Goal: Task Accomplishment & Management: Use online tool/utility

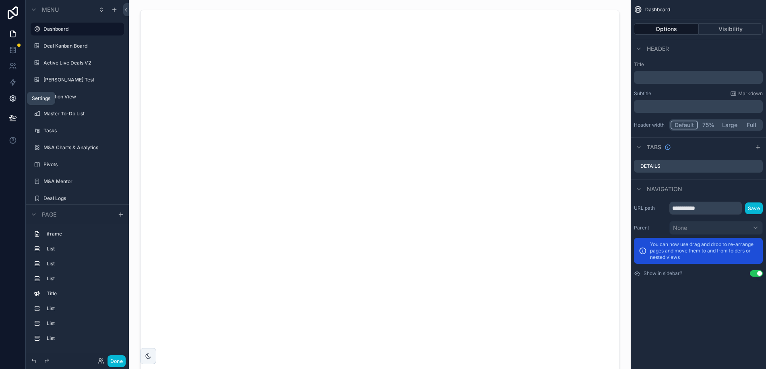
click at [13, 98] on icon at bounding box center [13, 99] width 2 height 2
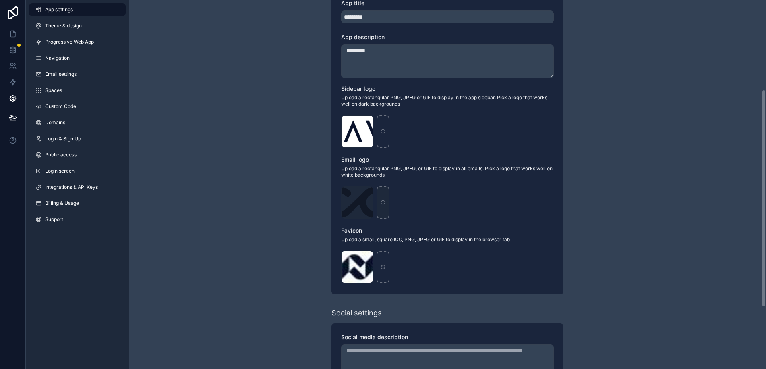
scroll to position [153, 0]
click at [382, 127] on div "scrollable content" at bounding box center [383, 131] width 13 height 32
type input "**********"
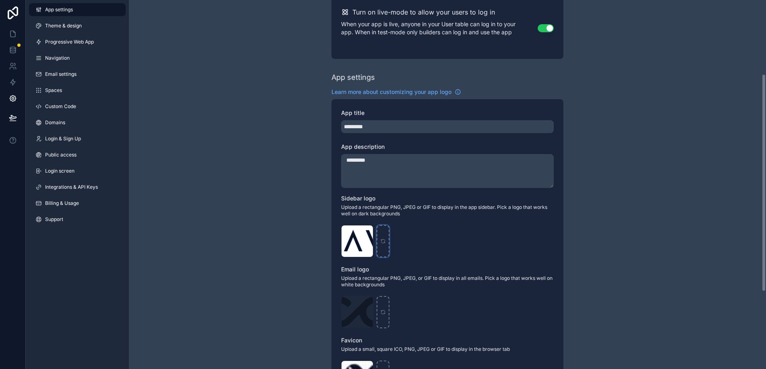
scroll to position [0, 0]
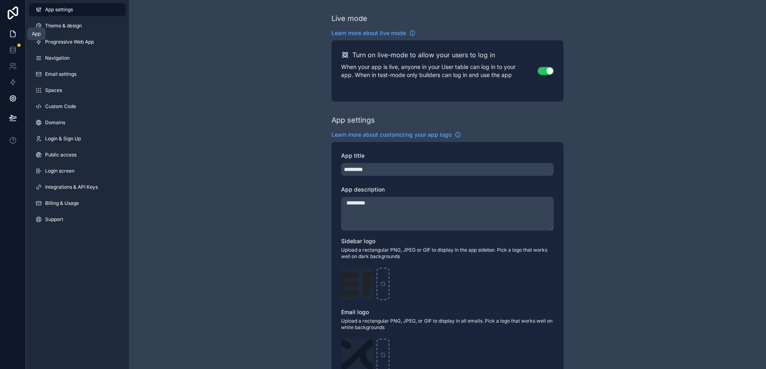
click at [14, 33] on icon at bounding box center [13, 34] width 8 height 8
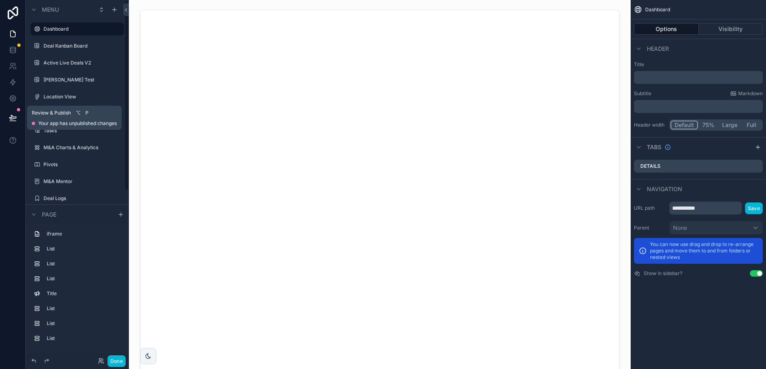
click at [13, 116] on icon at bounding box center [13, 118] width 8 height 8
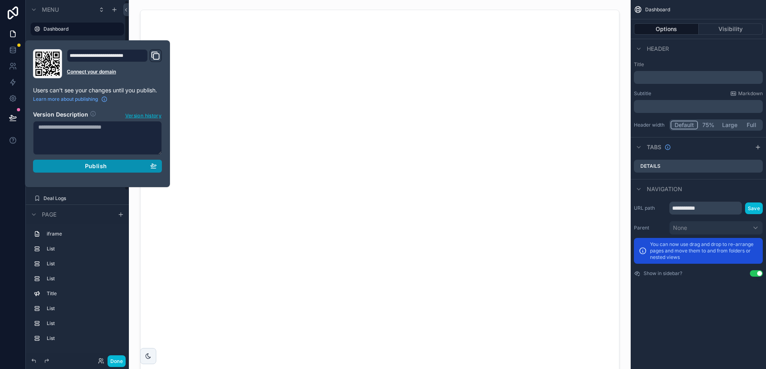
click at [105, 165] on span "Publish" at bounding box center [96, 165] width 22 height 7
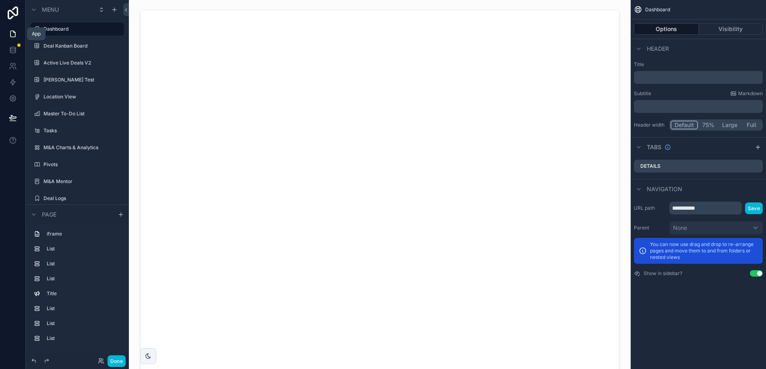
click at [15, 31] on icon at bounding box center [13, 34] width 8 height 8
click at [12, 50] on icon at bounding box center [13, 50] width 8 height 8
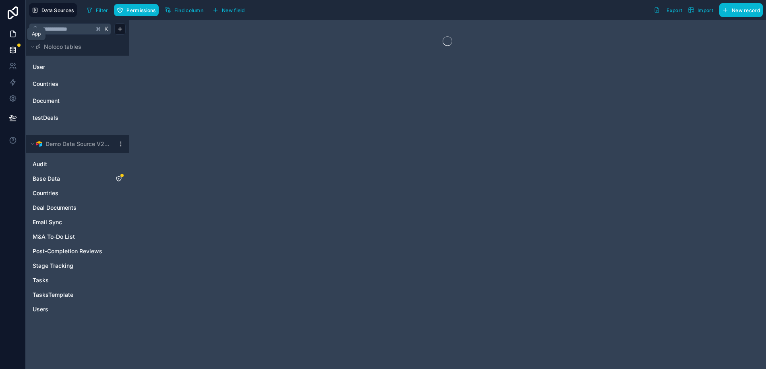
click at [13, 34] on icon at bounding box center [13, 34] width 8 height 8
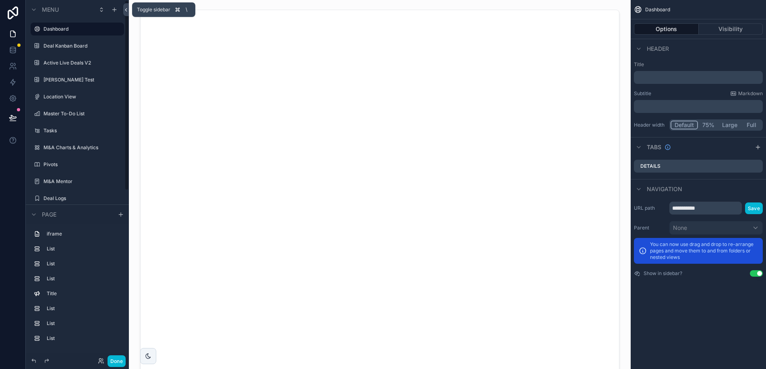
click at [127, 10] on icon at bounding box center [126, 10] width 6 height 6
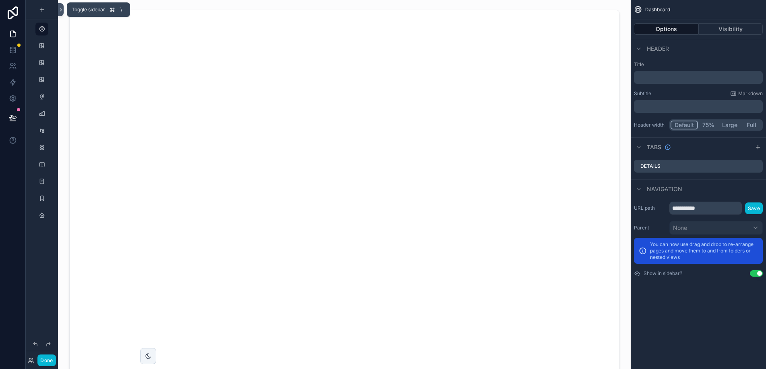
click at [61, 10] on icon at bounding box center [61, 9] width 2 height 3
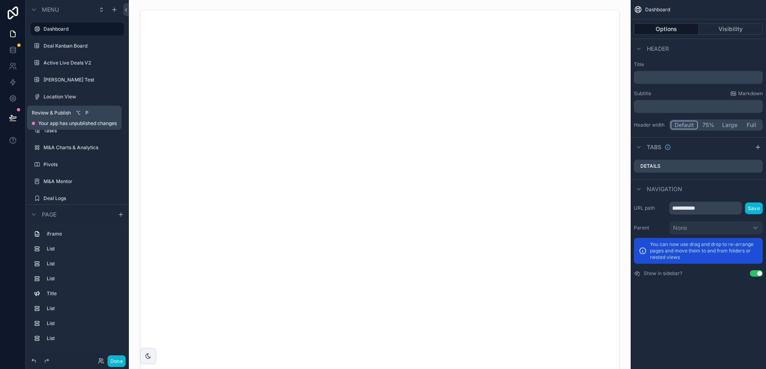
click at [10, 114] on icon at bounding box center [13, 118] width 8 height 8
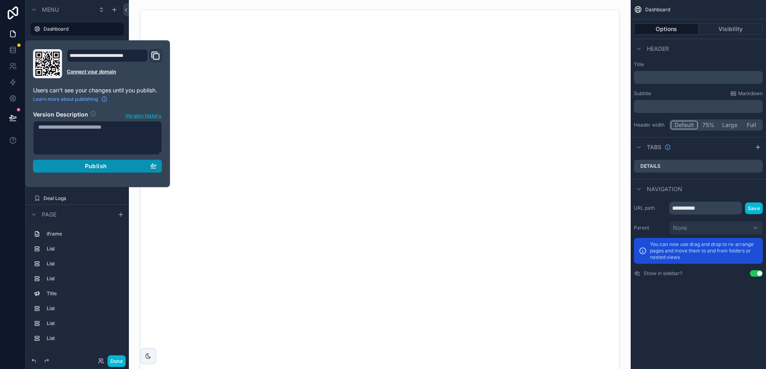
click at [95, 168] on span "Publish" at bounding box center [96, 165] width 22 height 7
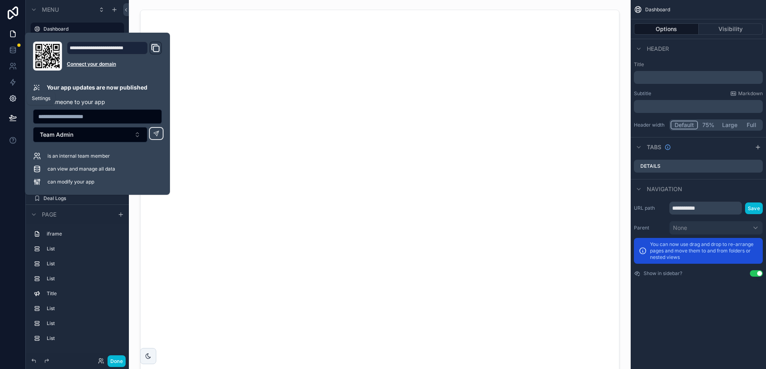
click at [12, 94] on icon at bounding box center [13, 98] width 8 height 8
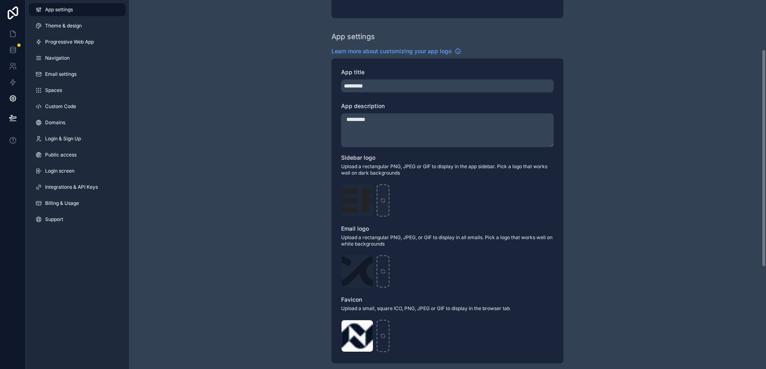
scroll to position [83, 0]
click at [382, 195] on div "scrollable content" at bounding box center [383, 201] width 13 height 32
type input "**********"
click at [12, 30] on icon at bounding box center [13, 34] width 8 height 8
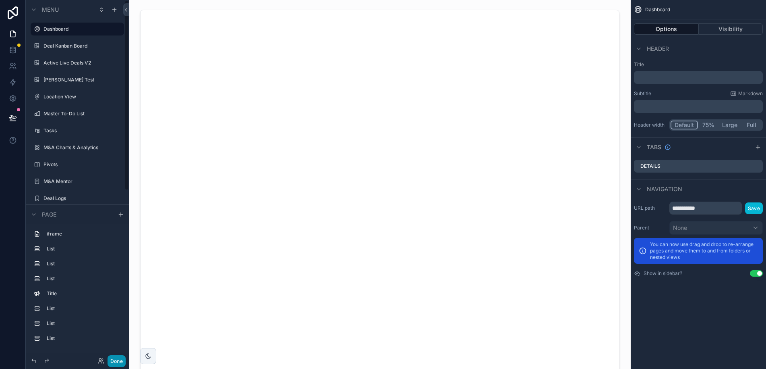
click at [118, 361] on button "Done" at bounding box center [117, 361] width 18 height 12
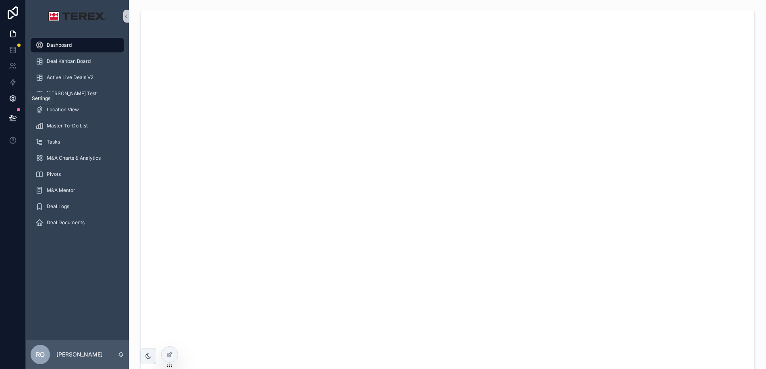
click at [14, 99] on icon at bounding box center [13, 98] width 8 height 8
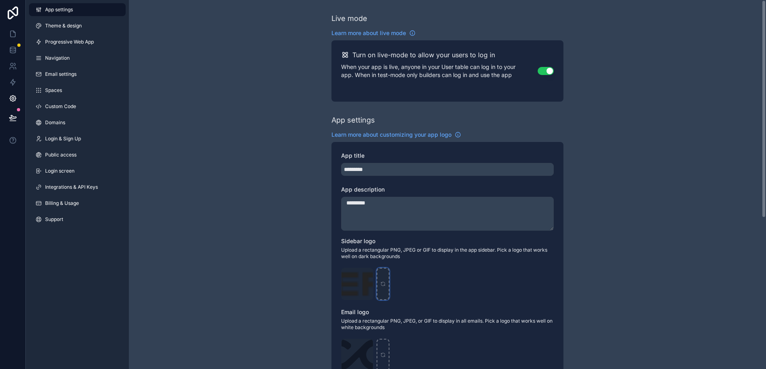
click at [388, 279] on div "scrollable content" at bounding box center [383, 284] width 13 height 32
type input "**********"
click at [11, 33] on icon at bounding box center [13, 34] width 8 height 8
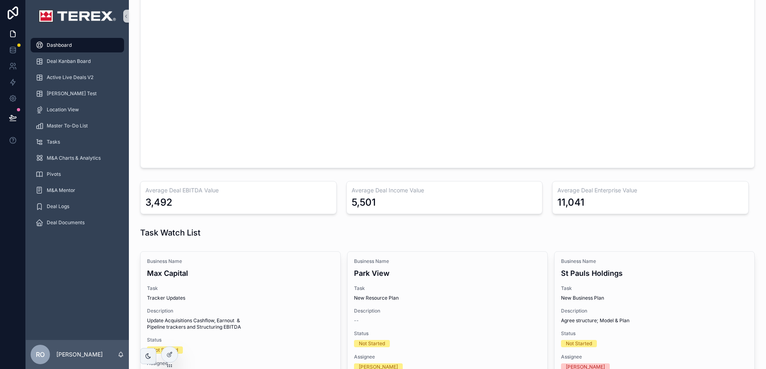
scroll to position [204, 0]
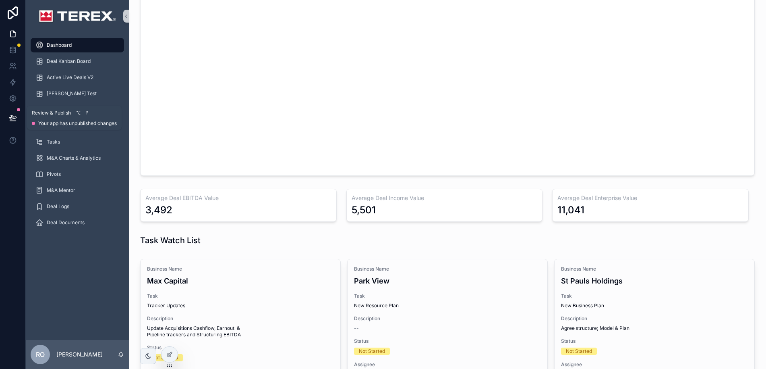
click at [9, 117] on icon at bounding box center [13, 118] width 8 height 8
click at [14, 115] on icon at bounding box center [13, 118] width 8 height 8
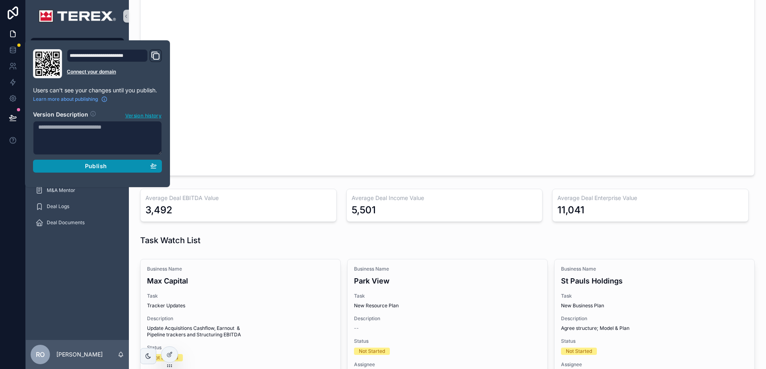
click at [99, 166] on span "Publish" at bounding box center [96, 165] width 22 height 7
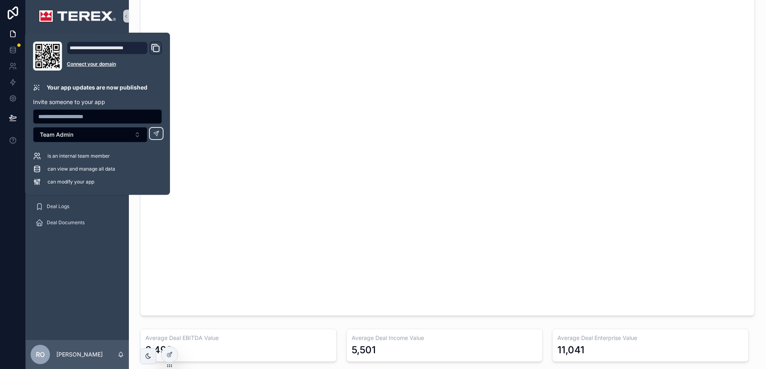
scroll to position [58, 0]
click at [95, 33] on div "**********" at bounding box center [97, 114] width 145 height 162
click at [106, 231] on div "Dashboard Deal Kanban Board Active Live Deals V2 Gantt Test Location View Maste…" at bounding box center [77, 136] width 103 height 208
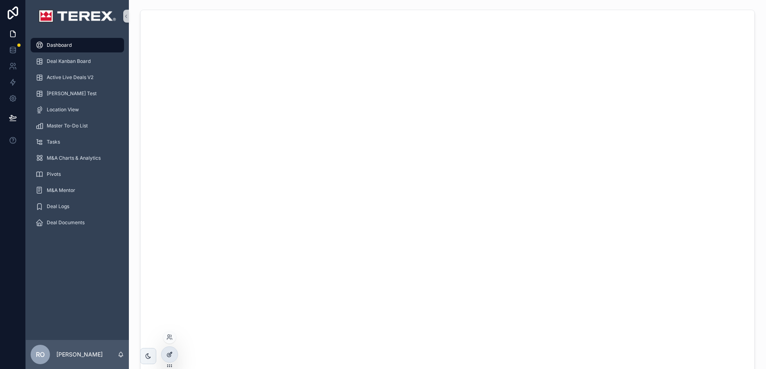
click at [175, 355] on div at bounding box center [170, 354] width 16 height 15
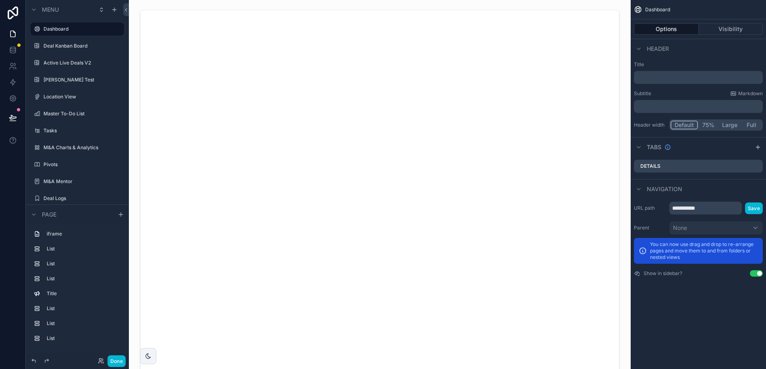
click at [15, 118] on icon at bounding box center [13, 118] width 8 height 8
click at [15, 117] on icon at bounding box center [13, 118] width 8 height 8
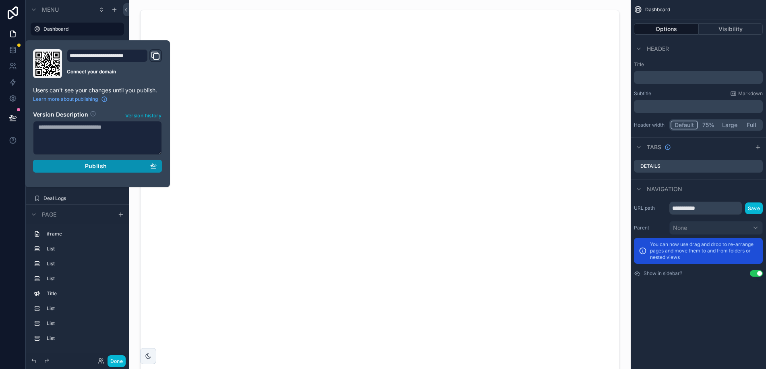
click at [111, 168] on div "Publish" at bounding box center [97, 165] width 118 height 7
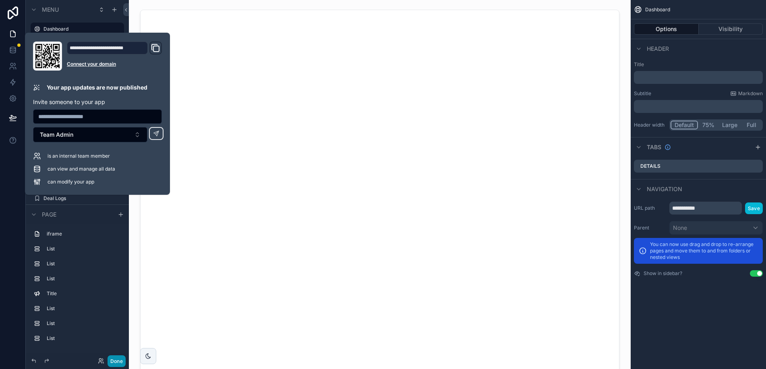
click at [122, 360] on button "Done" at bounding box center [117, 361] width 18 height 12
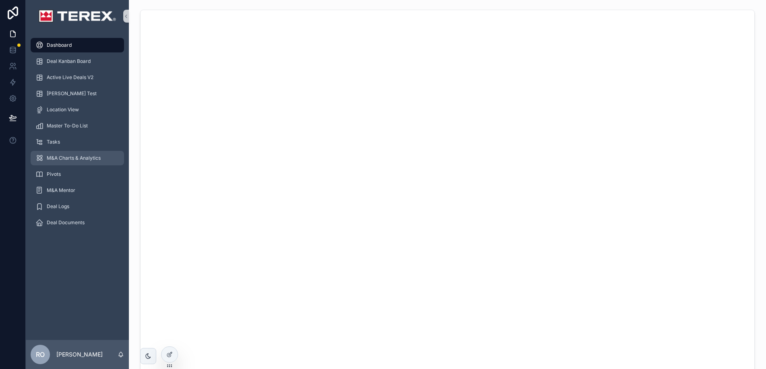
click at [81, 160] on span "M&A Charts & Analytics" at bounding box center [74, 158] width 54 height 6
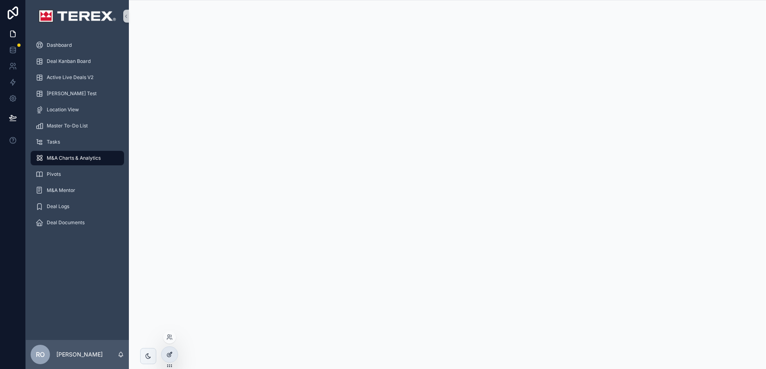
click at [167, 354] on icon at bounding box center [169, 355] width 4 height 4
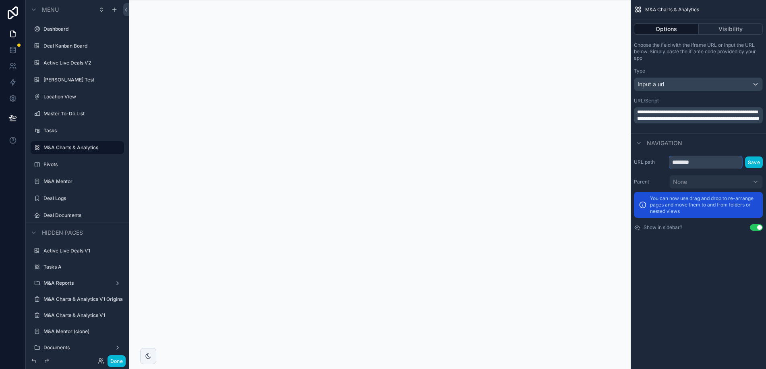
click at [700, 162] on input "********" at bounding box center [706, 162] width 73 height 13
type input "*"
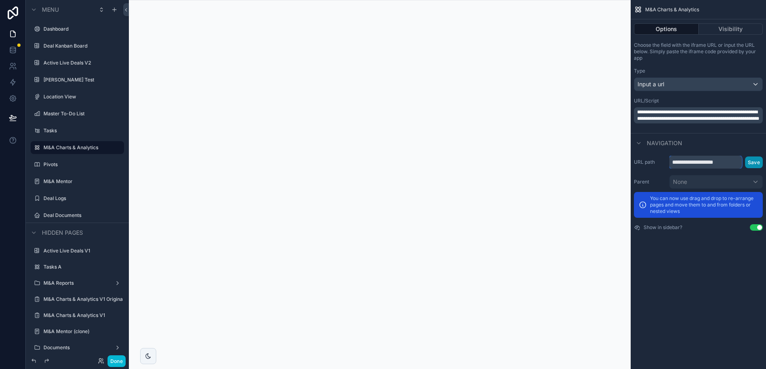
type input "**********"
click at [755, 163] on button "Save" at bounding box center [755, 162] width 18 height 12
click at [118, 357] on button "Done" at bounding box center [117, 361] width 18 height 12
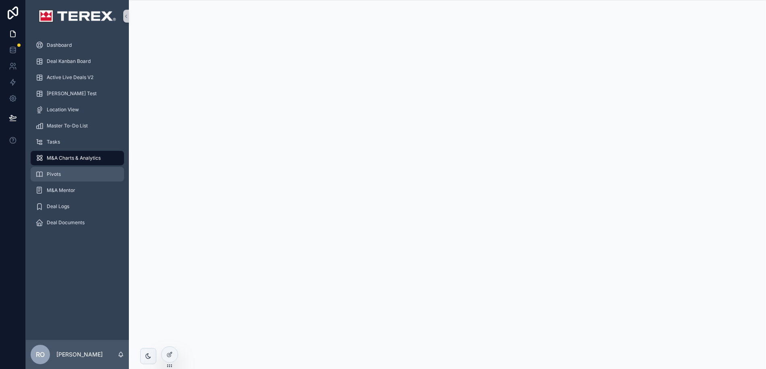
click at [60, 174] on span "Pivots" at bounding box center [54, 174] width 14 height 6
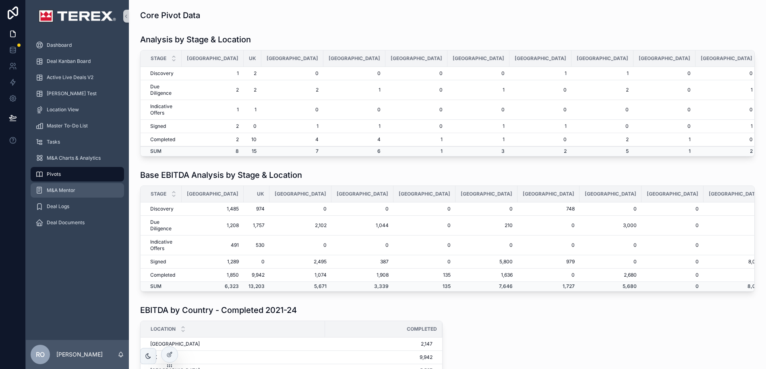
click at [68, 190] on span "M&A Mentor" at bounding box center [61, 190] width 29 height 6
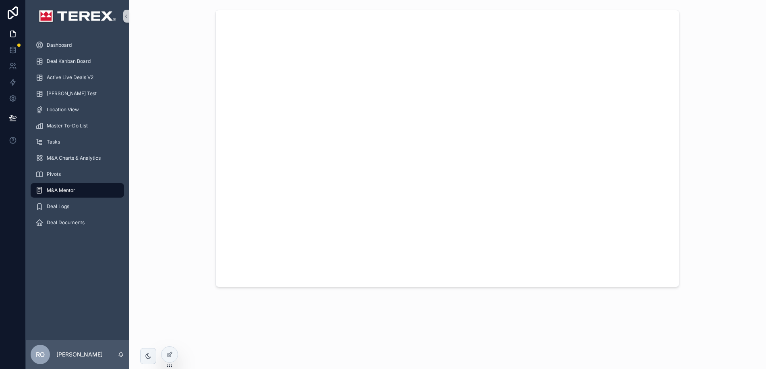
click at [68, 190] on span "M&A Mentor" at bounding box center [61, 190] width 29 height 6
click at [15, 118] on icon at bounding box center [12, 117] width 7 height 4
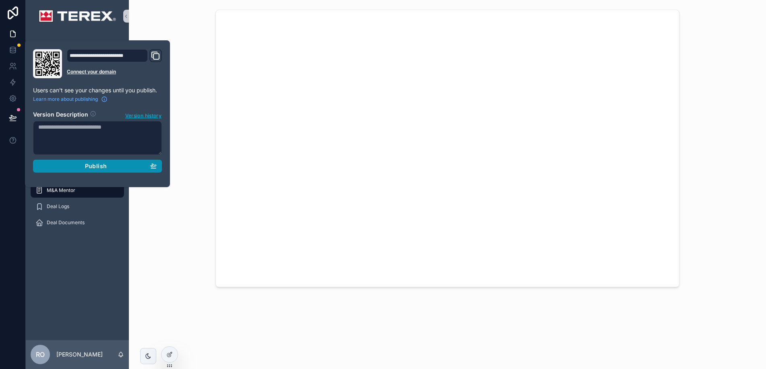
click at [100, 163] on span "Publish" at bounding box center [96, 165] width 22 height 7
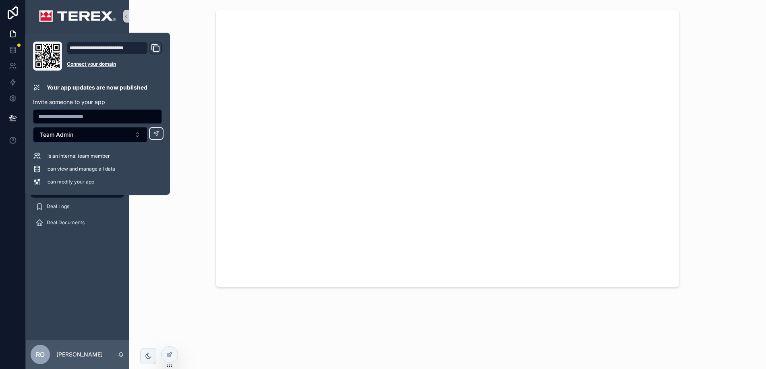
click at [198, 44] on div "scrollable content" at bounding box center [447, 148] width 625 height 284
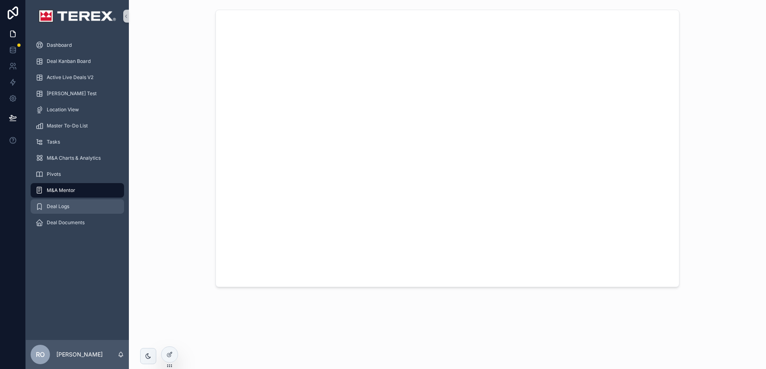
click at [66, 205] on span "Deal Logs" at bounding box center [58, 206] width 23 height 6
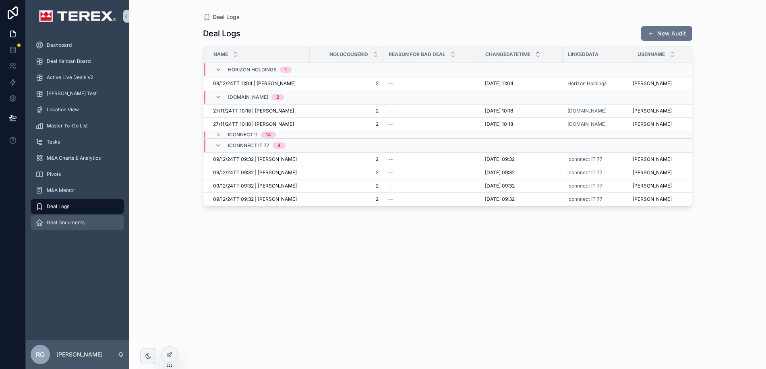
click at [68, 221] on span "Deal Documents" at bounding box center [66, 222] width 38 height 6
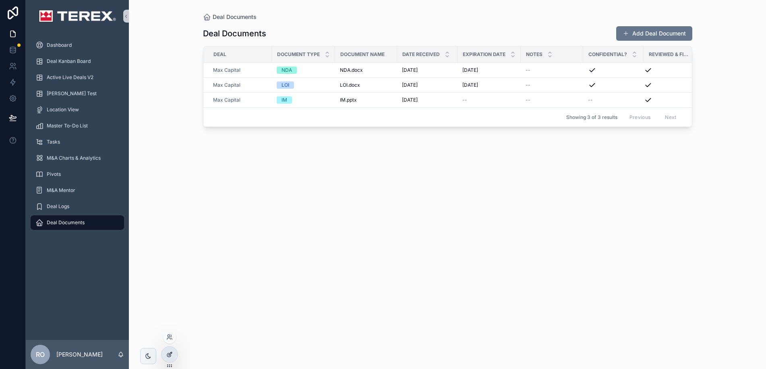
click at [171, 355] on icon at bounding box center [169, 355] width 4 height 4
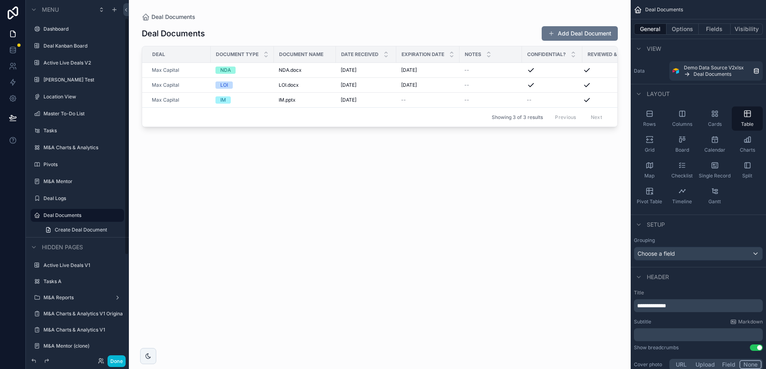
scroll to position [27, 0]
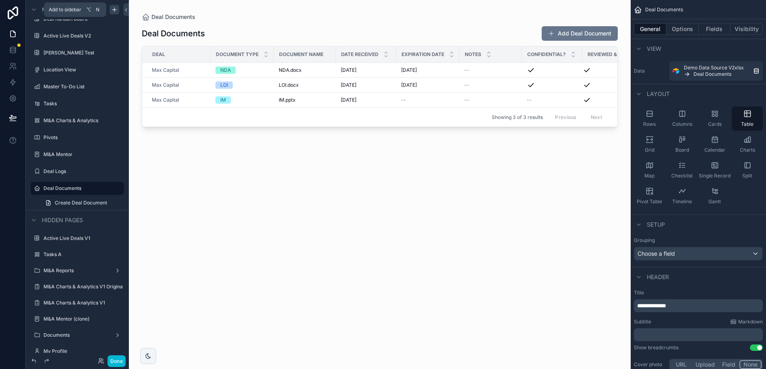
click at [116, 11] on icon "scrollable content" at bounding box center [114, 9] width 6 height 6
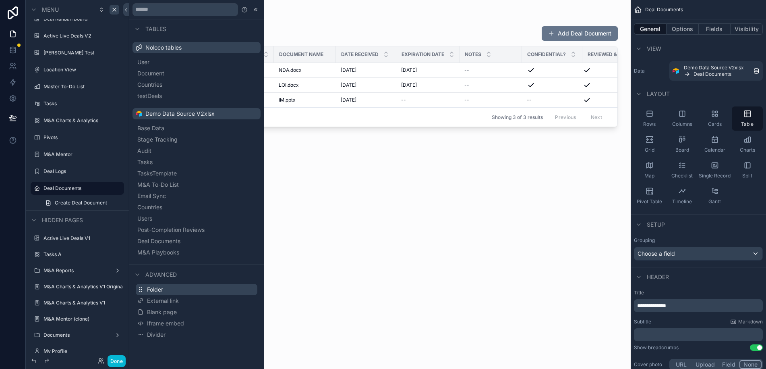
click at [192, 288] on button "Folder" at bounding box center [197, 289] width 122 height 11
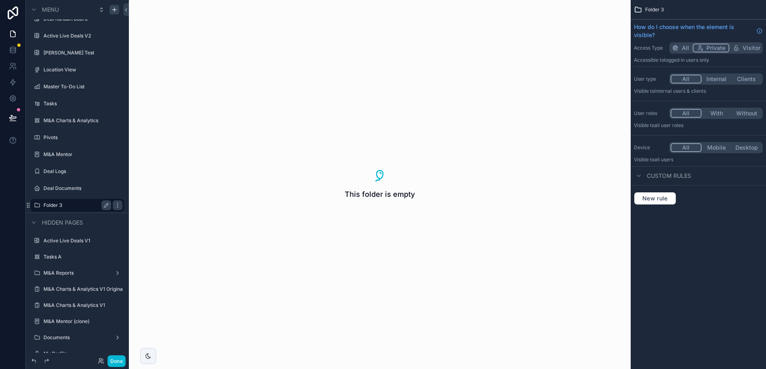
click at [56, 207] on label "Folder 3" at bounding box center [76, 205] width 64 height 6
click at [413, 207] on div "This folder is empty" at bounding box center [380, 184] width 502 height 369
click at [118, 205] on icon "scrollable content" at bounding box center [117, 205] width 0 height 0
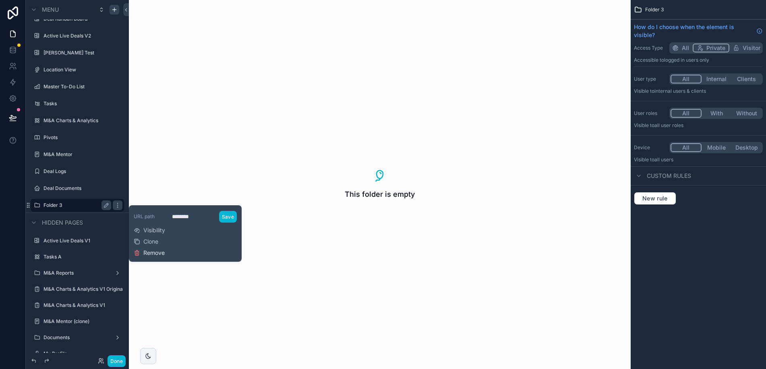
click at [162, 252] on span "Remove" at bounding box center [153, 253] width 21 height 8
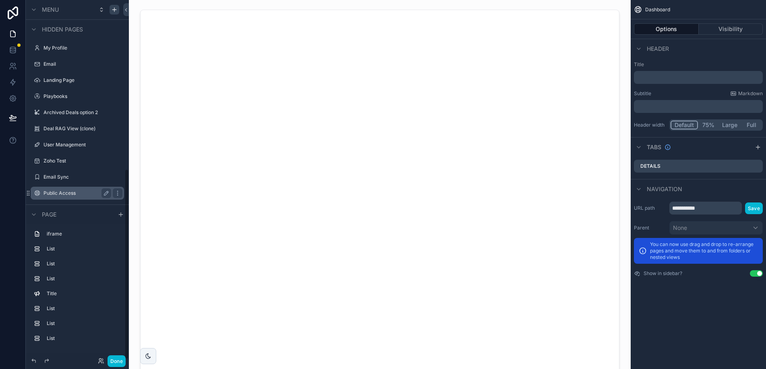
scroll to position [318, 0]
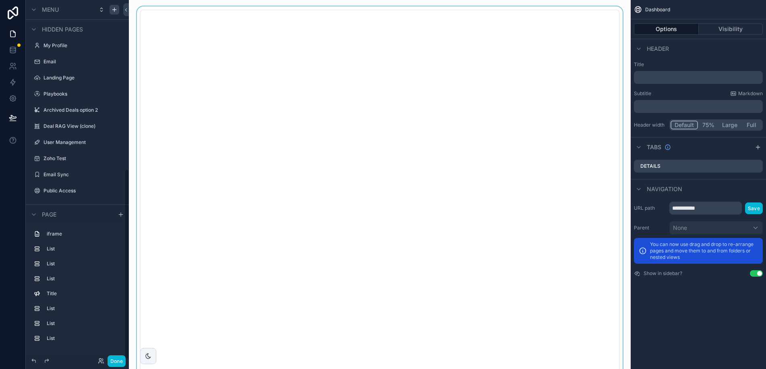
click at [279, 315] on div "scrollable content" at bounding box center [379, 194] width 489 height 376
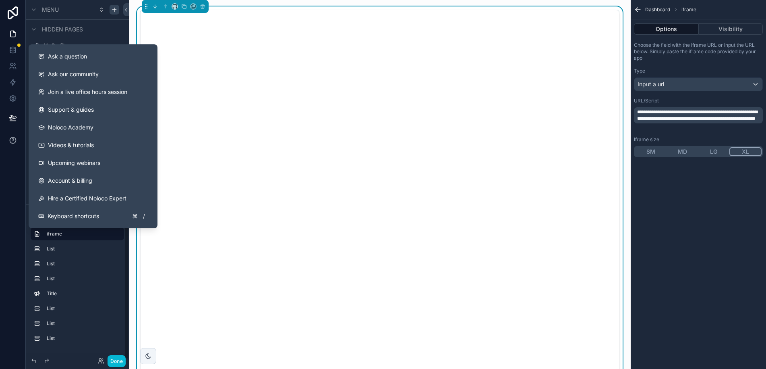
click at [15, 140] on icon at bounding box center [13, 140] width 8 height 8
click at [93, 73] on span "Ask our community" at bounding box center [73, 74] width 51 height 8
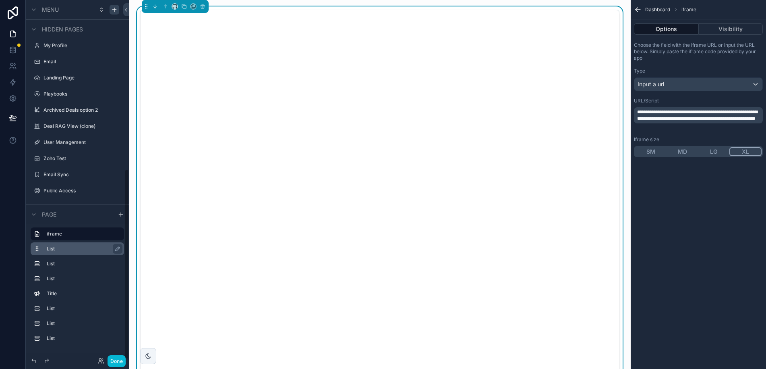
click at [102, 250] on label "List" at bounding box center [82, 248] width 71 height 6
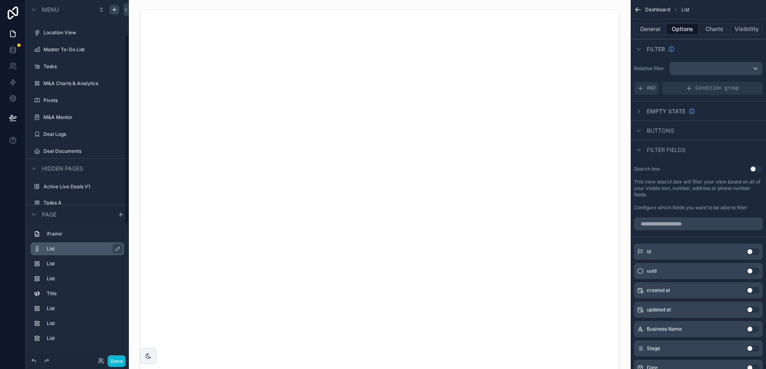
scroll to position [64, 0]
click at [117, 364] on button "Done" at bounding box center [117, 361] width 18 height 12
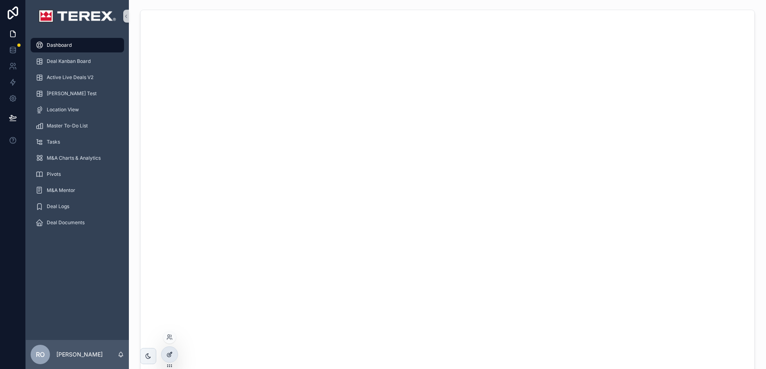
click at [170, 358] on div at bounding box center [170, 354] width 16 height 15
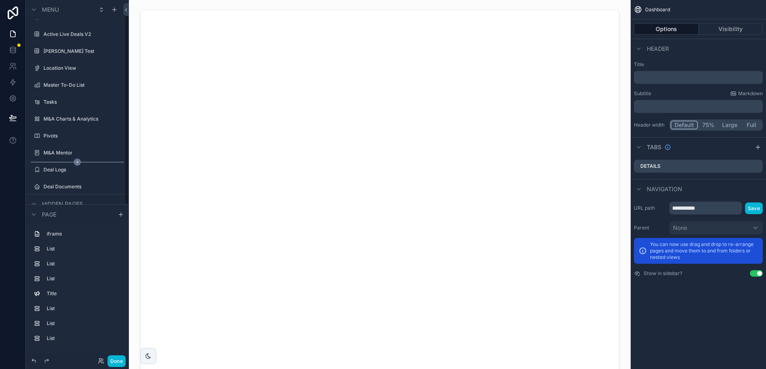
scroll to position [30, 0]
click at [116, 186] on icon "scrollable content" at bounding box center [117, 185] width 6 height 6
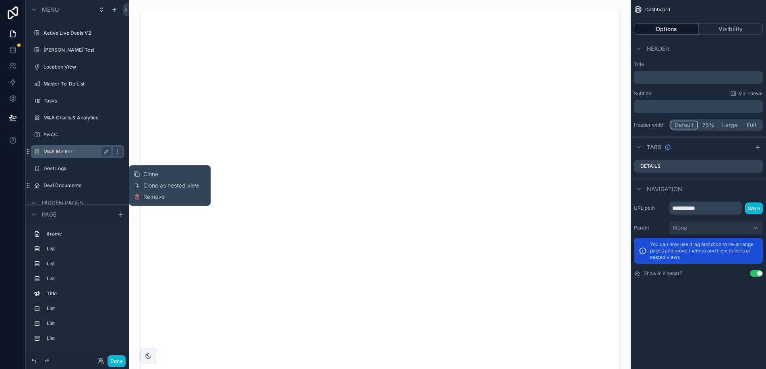
click at [98, 147] on div "M&A Mentor" at bounding box center [78, 152] width 68 height 10
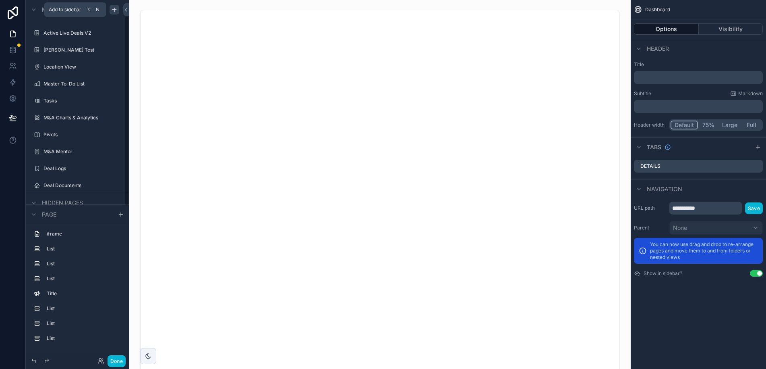
click at [117, 12] on icon "scrollable content" at bounding box center [114, 9] width 6 height 6
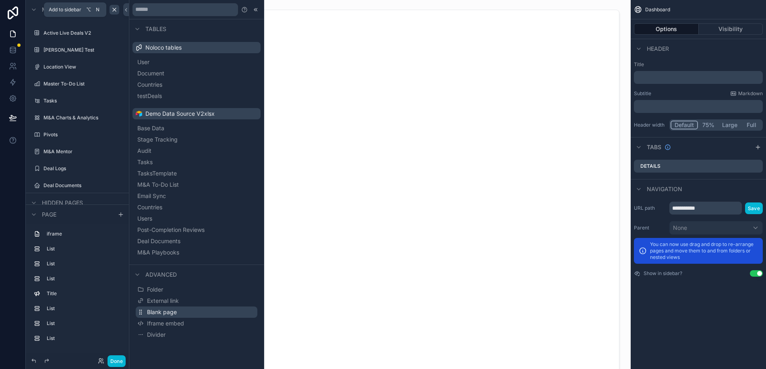
click at [181, 312] on button "Blank page" at bounding box center [197, 311] width 122 height 11
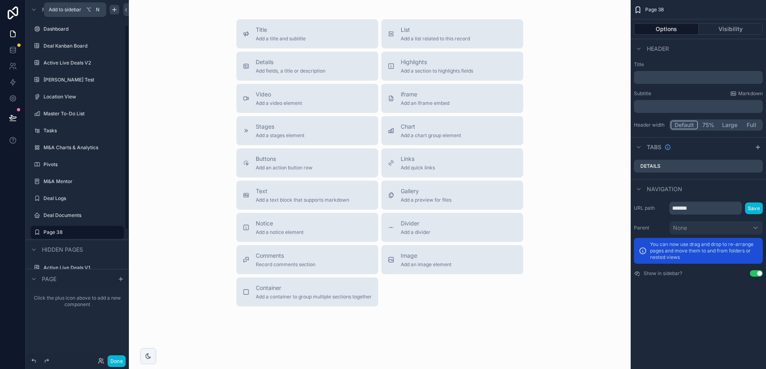
scroll to position [44, 0]
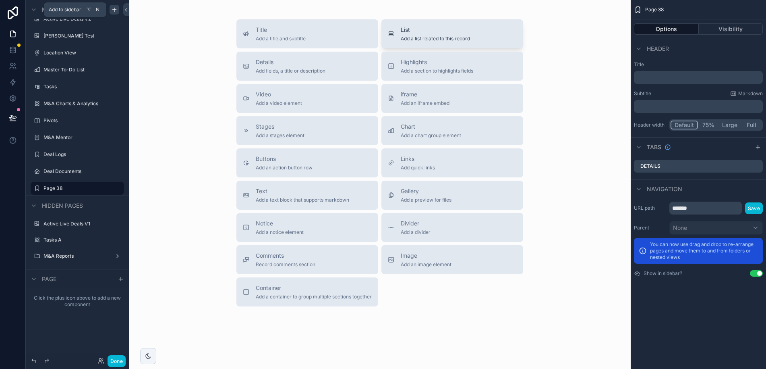
click at [430, 36] on span "Add a list related to this record" at bounding box center [435, 38] width 69 height 6
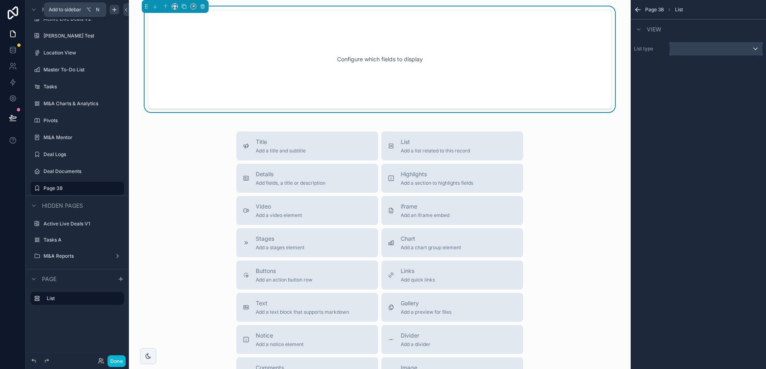
click at [712, 47] on div "scrollable content" at bounding box center [716, 48] width 93 height 13
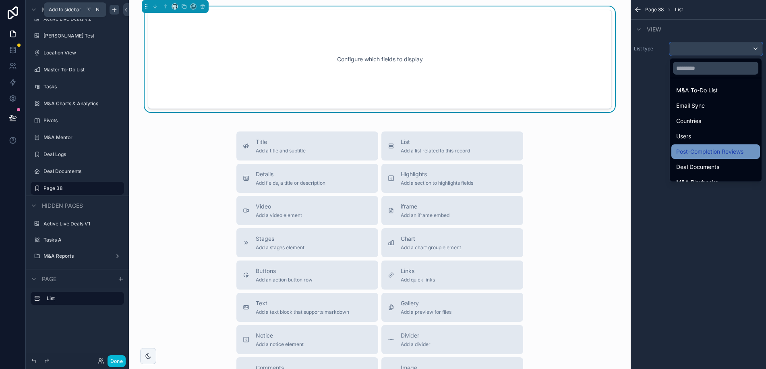
scroll to position [173, 0]
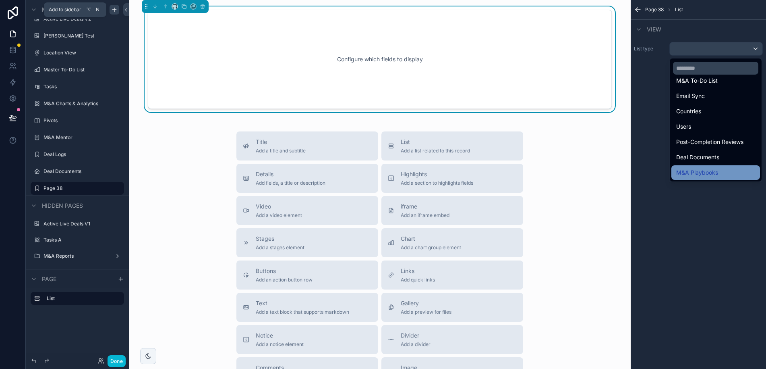
click at [704, 169] on span "M&A Playbooks" at bounding box center [698, 173] width 42 height 10
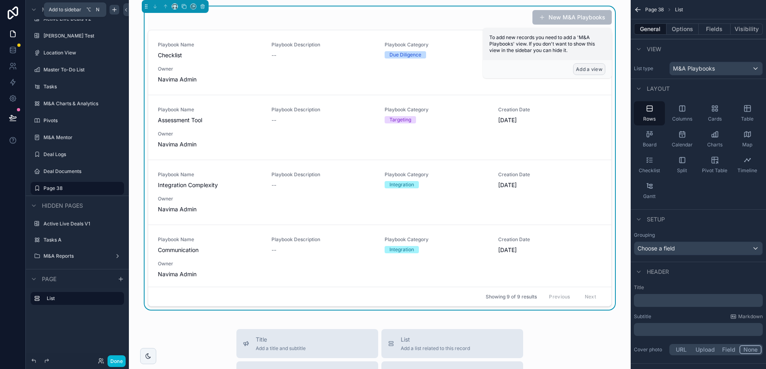
click at [589, 69] on button "Add a view" at bounding box center [589, 69] width 32 height 12
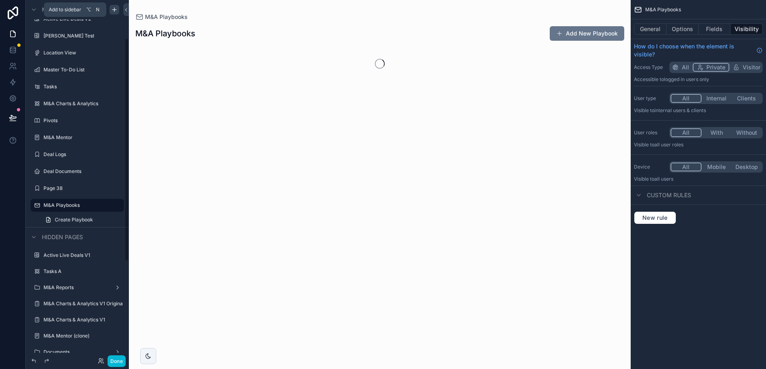
scroll to position [61, 0]
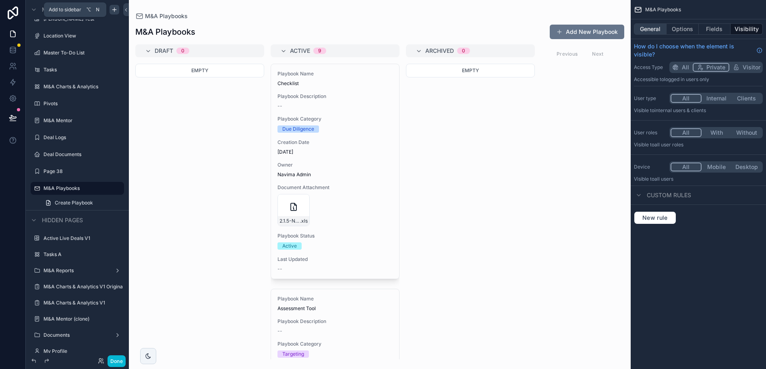
click at [652, 30] on button "General" at bounding box center [650, 28] width 33 height 11
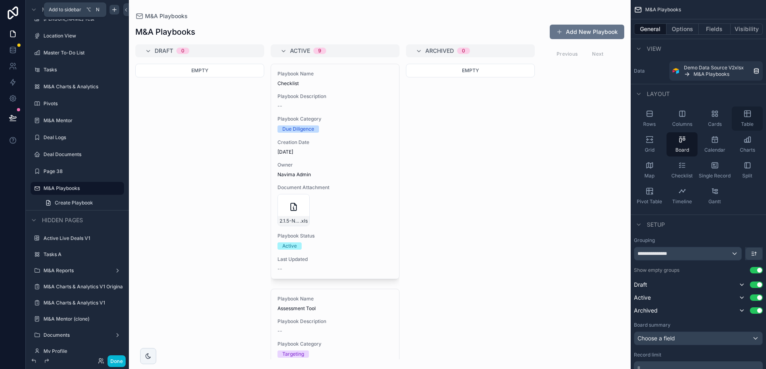
click at [749, 117] on icon "scrollable content" at bounding box center [748, 114] width 8 height 8
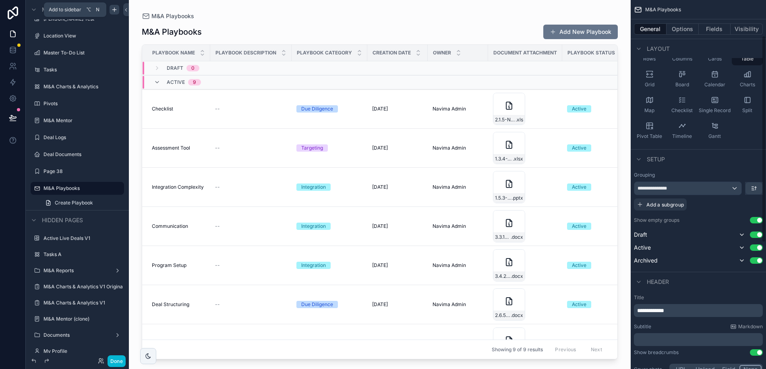
scroll to position [68, 0]
click at [714, 185] on div "**********" at bounding box center [688, 185] width 107 height 13
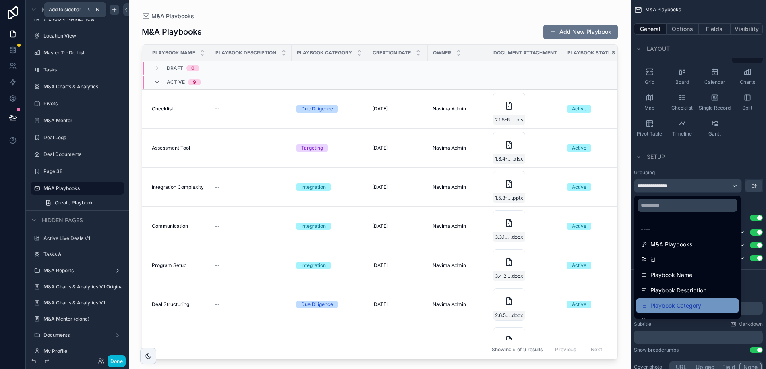
click at [700, 301] on span "Playbook Category" at bounding box center [676, 306] width 51 height 10
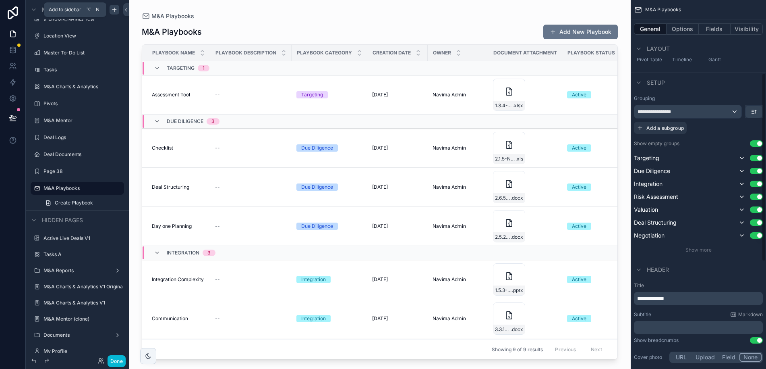
scroll to position [145, 0]
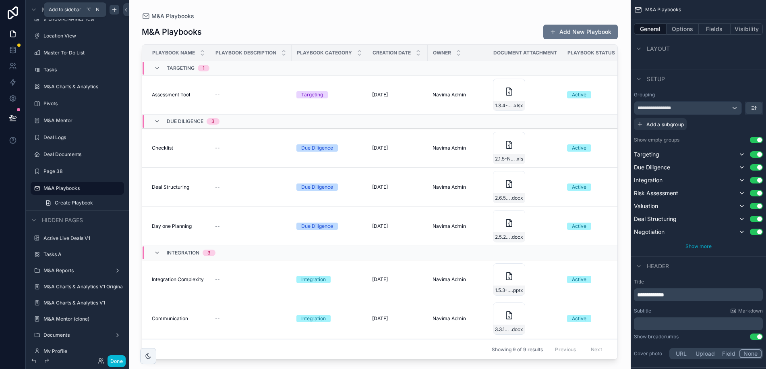
click at [700, 245] on span "Show more" at bounding box center [699, 246] width 26 height 6
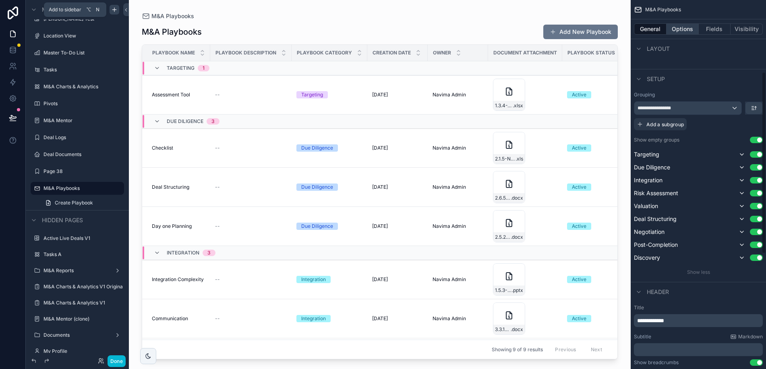
click at [682, 30] on button "Options" at bounding box center [683, 28] width 32 height 11
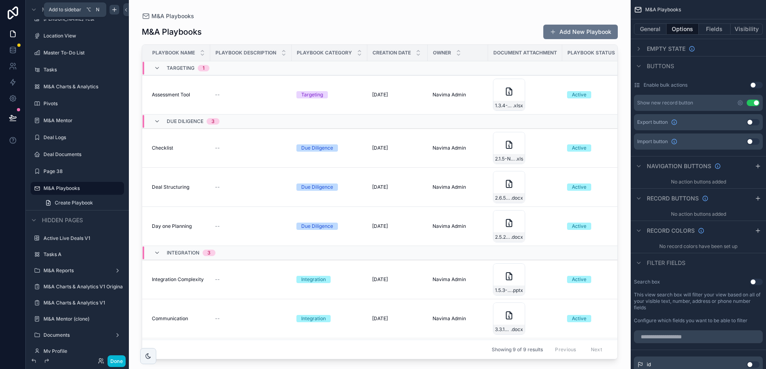
click at [752, 104] on button "Use setting" at bounding box center [753, 103] width 13 height 6
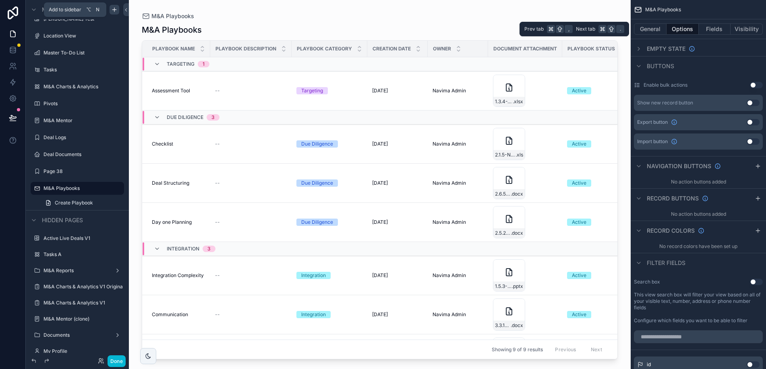
drag, startPoint x: 657, startPoint y: 29, endPoint x: 665, endPoint y: 35, distance: 9.4
click at [658, 29] on button "General" at bounding box center [650, 28] width 33 height 11
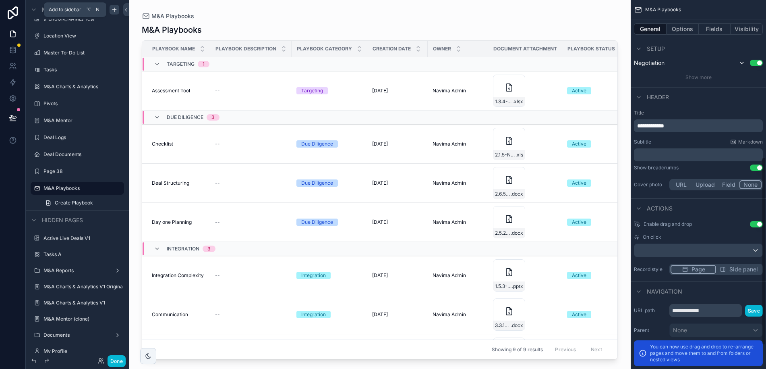
scroll to position [353, 0]
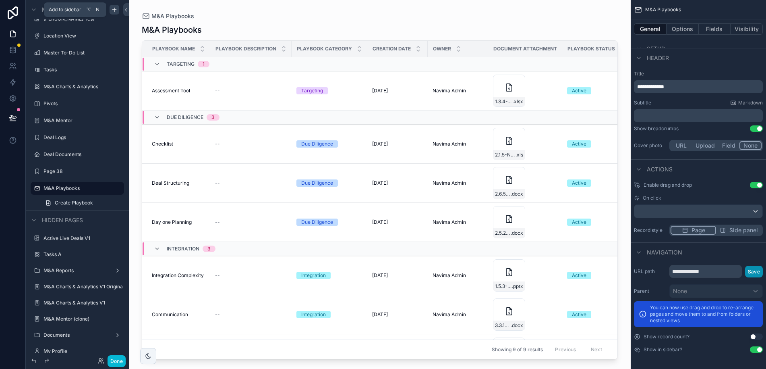
click at [754, 271] on button "Save" at bounding box center [755, 272] width 18 height 12
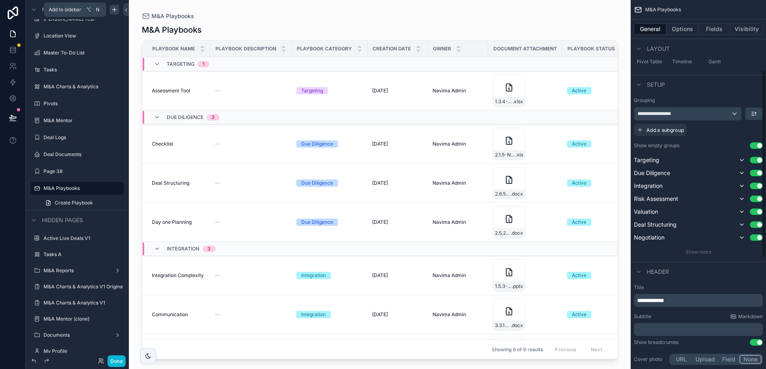
scroll to position [135, 0]
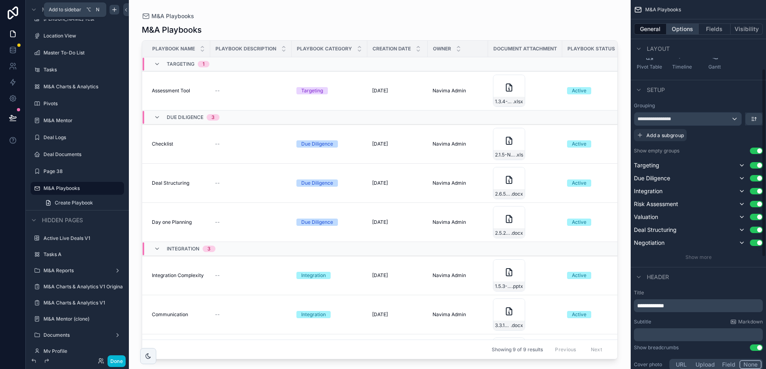
click at [677, 28] on button "Options" at bounding box center [683, 28] width 32 height 11
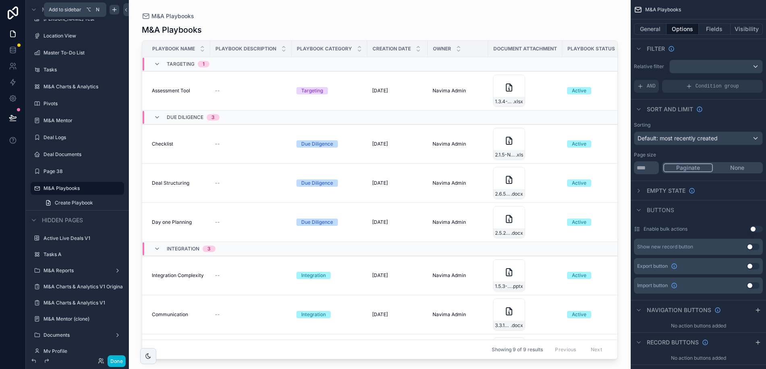
scroll to position [0, 0]
click at [717, 28] on button "Fields" at bounding box center [715, 28] width 32 height 11
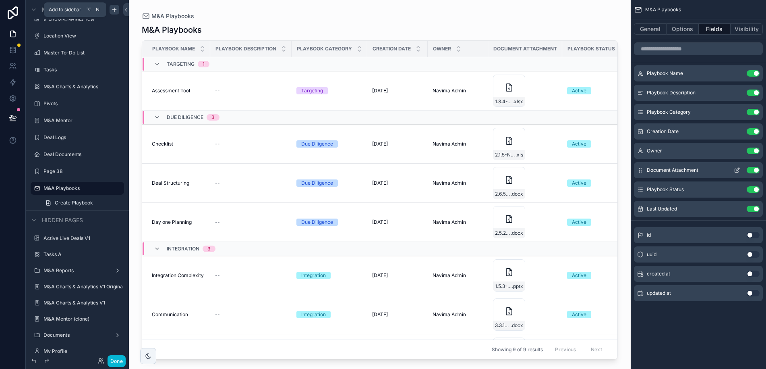
click at [739, 171] on icon "scrollable content" at bounding box center [737, 171] width 4 height 4
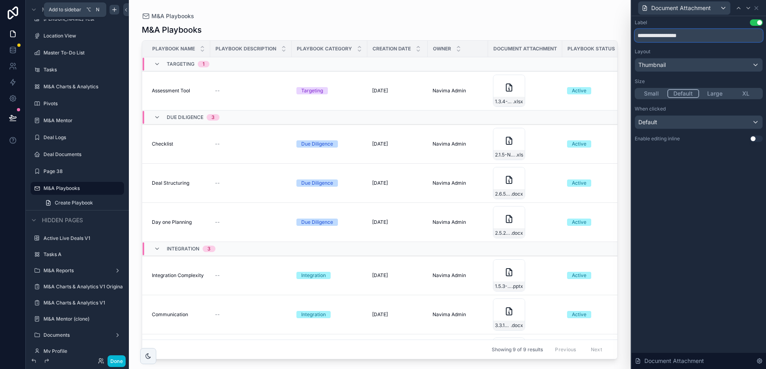
drag, startPoint x: 667, startPoint y: 36, endPoint x: 741, endPoint y: 39, distance: 73.4
click at [741, 39] on input "**********" at bounding box center [699, 35] width 128 height 13
type input "********"
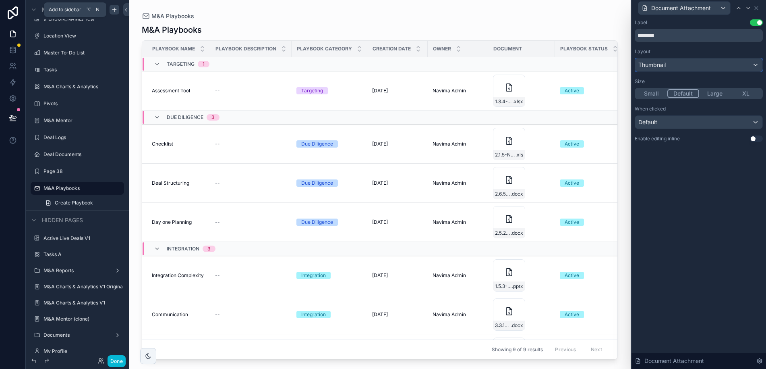
click at [717, 64] on div "Thumbnail" at bounding box center [699, 64] width 127 height 13
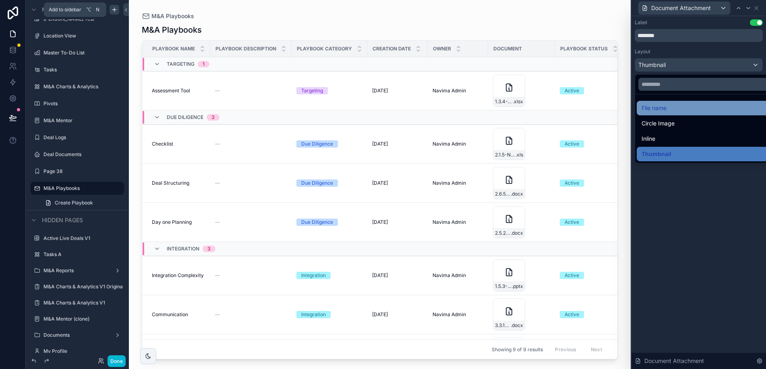
click at [681, 107] on div "File name" at bounding box center [708, 108] width 133 height 10
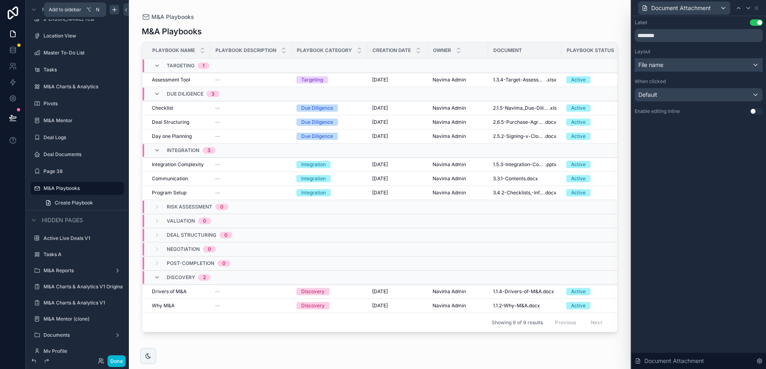
click at [673, 66] on div "File name" at bounding box center [699, 64] width 127 height 13
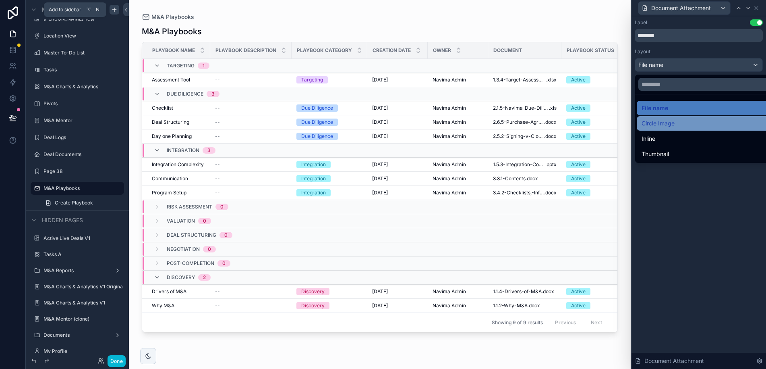
click at [675, 125] on div "Circle Image" at bounding box center [708, 123] width 133 height 10
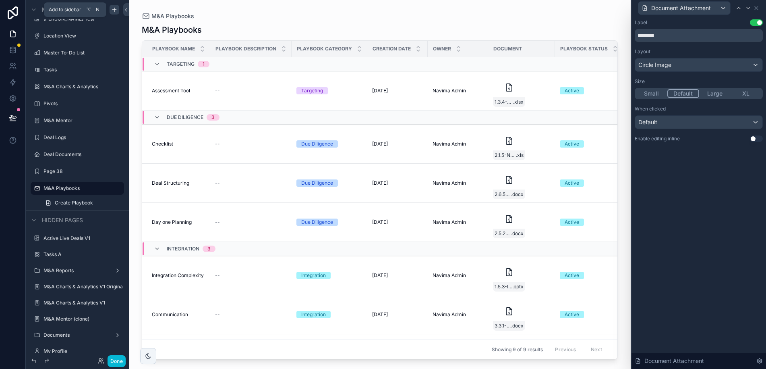
click at [748, 96] on button "XL" at bounding box center [746, 93] width 31 height 9
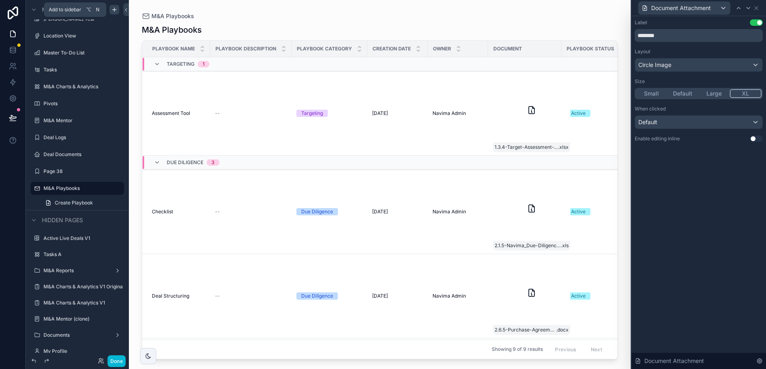
click at [659, 93] on button "Small" at bounding box center [651, 93] width 31 height 9
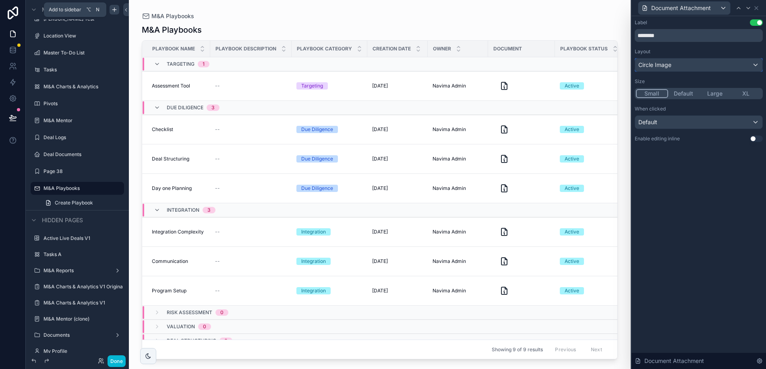
click at [654, 64] on span "Circle Image" at bounding box center [655, 65] width 33 height 8
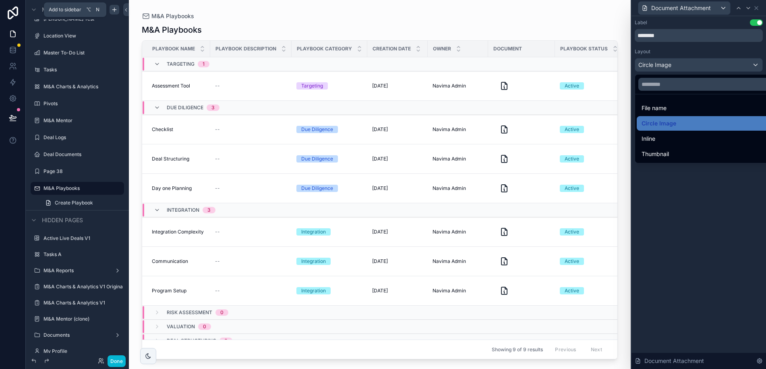
click at [677, 48] on div at bounding box center [699, 184] width 135 height 369
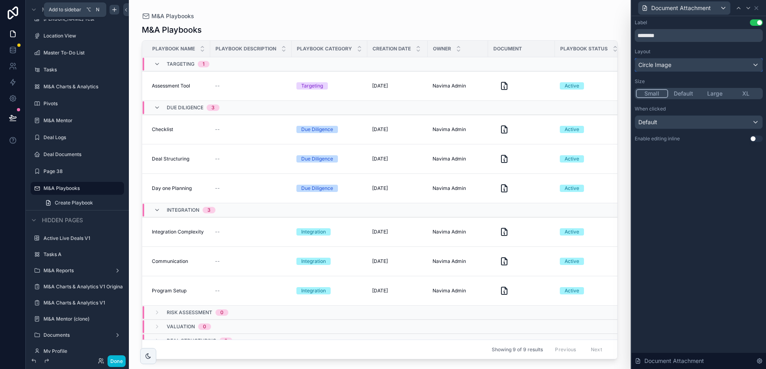
click at [669, 66] on span "Circle Image" at bounding box center [655, 65] width 33 height 8
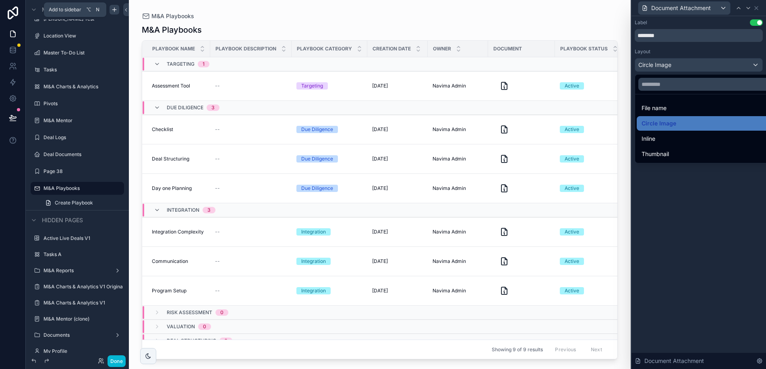
click at [664, 152] on span "Thumbnail" at bounding box center [655, 154] width 27 height 10
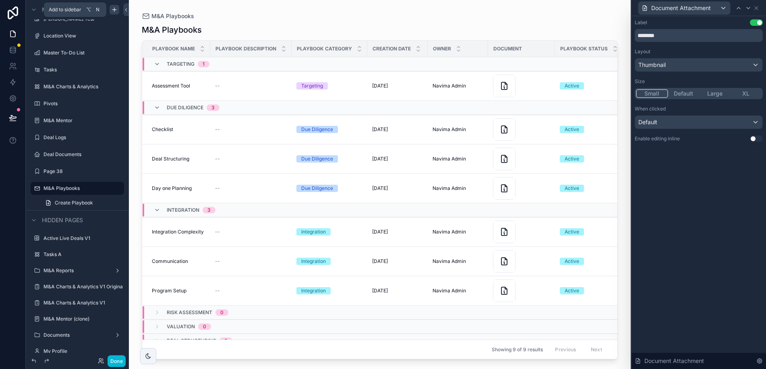
click at [686, 94] on button "Default" at bounding box center [684, 93] width 31 height 9
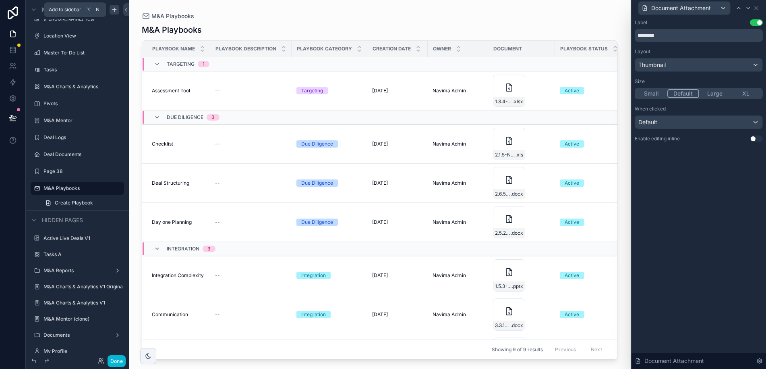
click at [719, 94] on button "Large" at bounding box center [715, 93] width 31 height 9
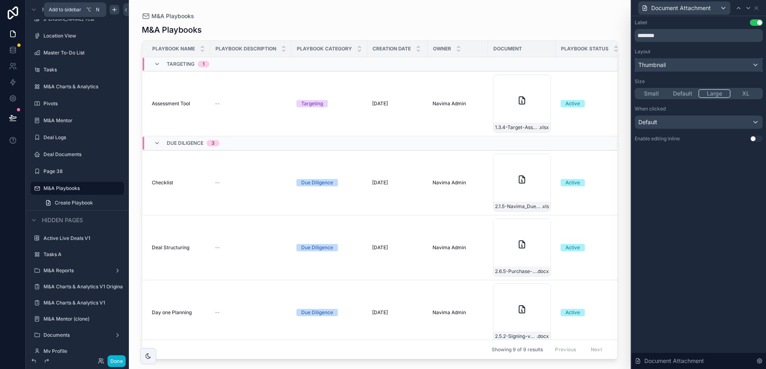
click at [661, 65] on span "Thumbnail" at bounding box center [652, 65] width 27 height 8
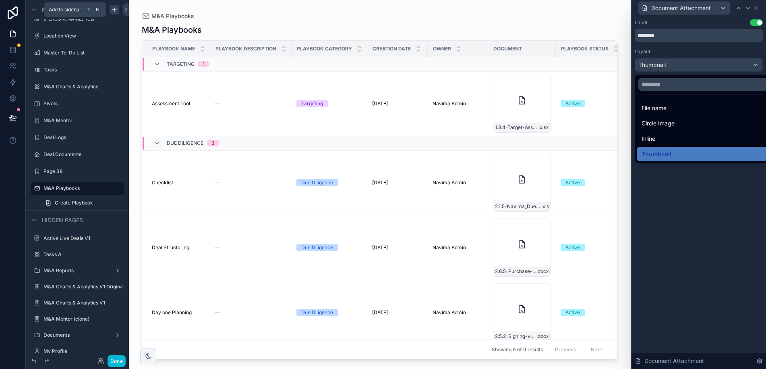
click at [667, 107] on span "File name" at bounding box center [654, 108] width 25 height 10
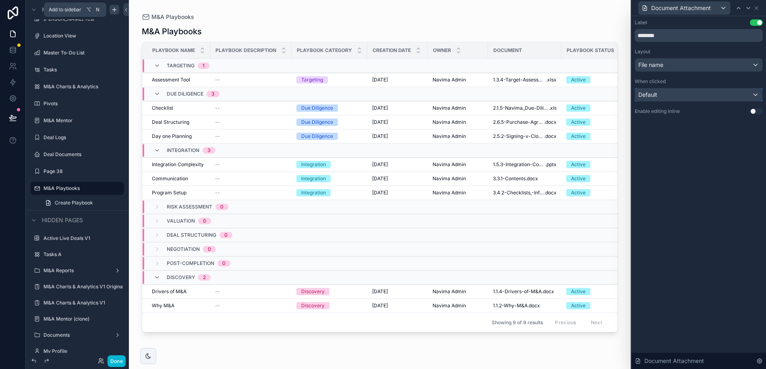
click at [700, 96] on div "Default" at bounding box center [699, 94] width 127 height 13
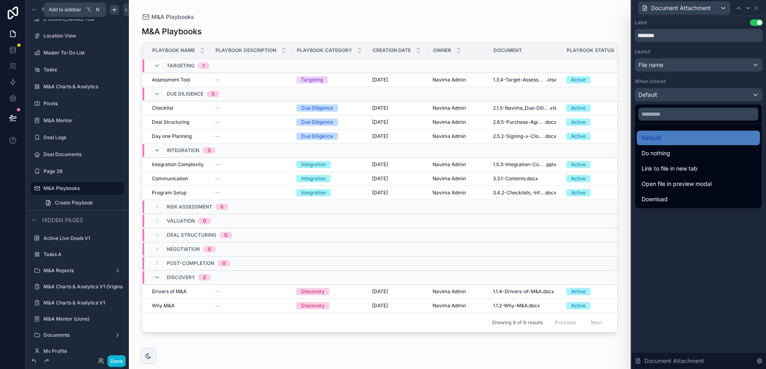
click at [708, 252] on div at bounding box center [699, 184] width 135 height 369
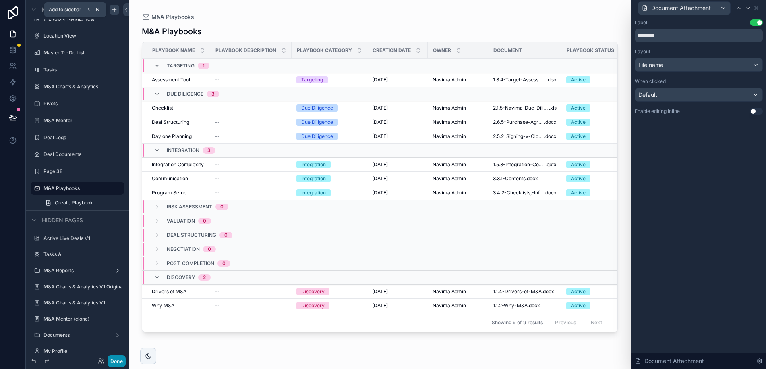
click at [119, 362] on button "Done" at bounding box center [117, 361] width 18 height 12
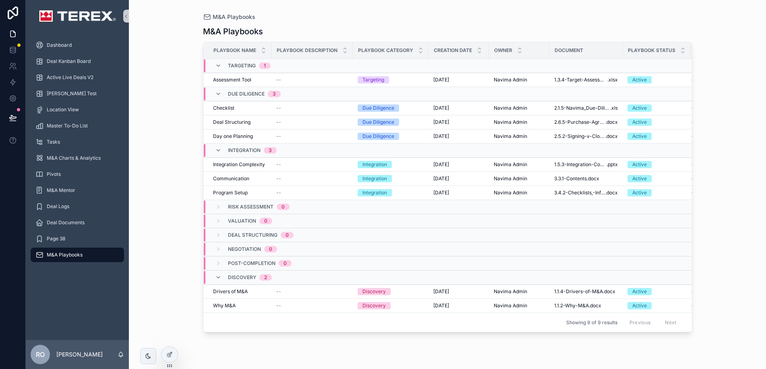
click at [222, 277] on div "Discovery 2" at bounding box center [243, 277] width 57 height 13
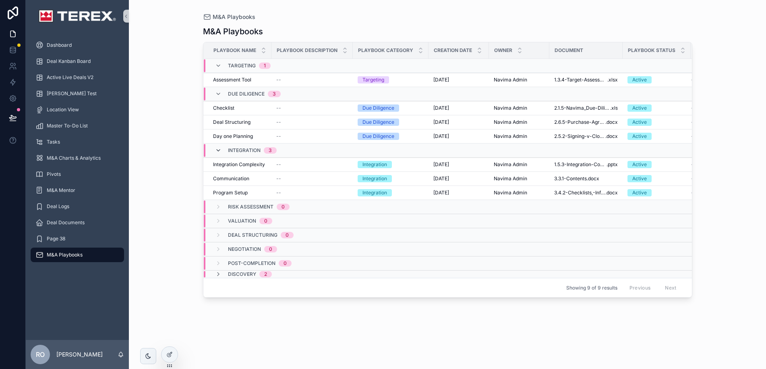
click at [218, 150] on icon "scrollable content" at bounding box center [218, 150] width 6 height 6
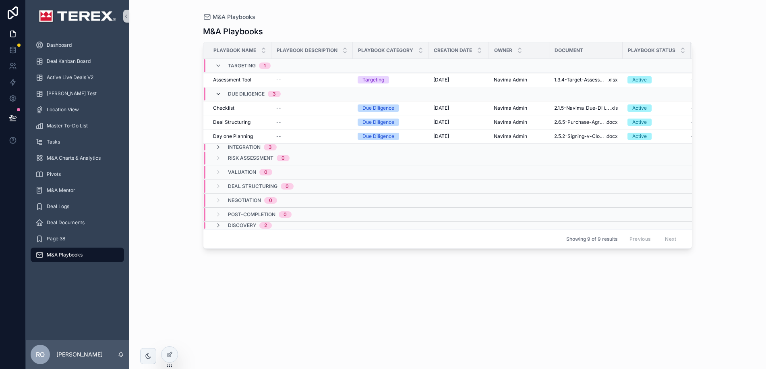
click at [219, 91] on icon "scrollable content" at bounding box center [218, 94] width 6 height 6
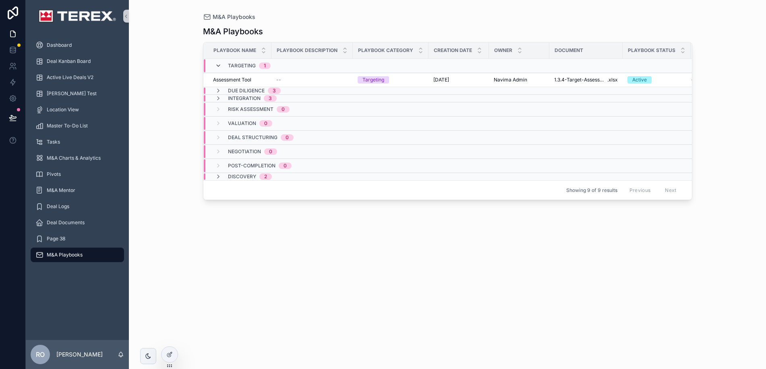
click at [218, 63] on icon "scrollable content" at bounding box center [218, 65] width 6 height 6
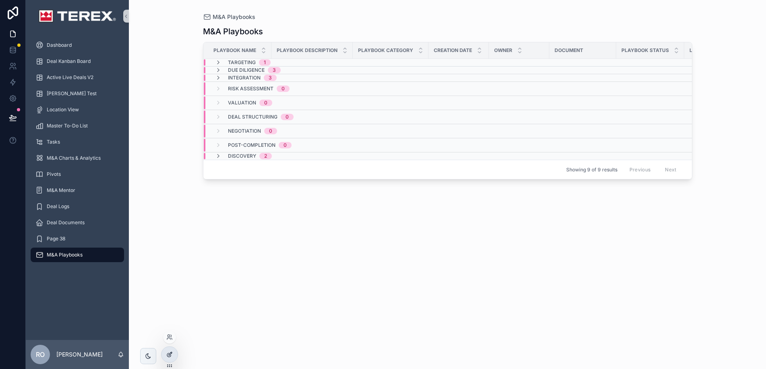
click at [170, 352] on icon at bounding box center [169, 354] width 6 height 6
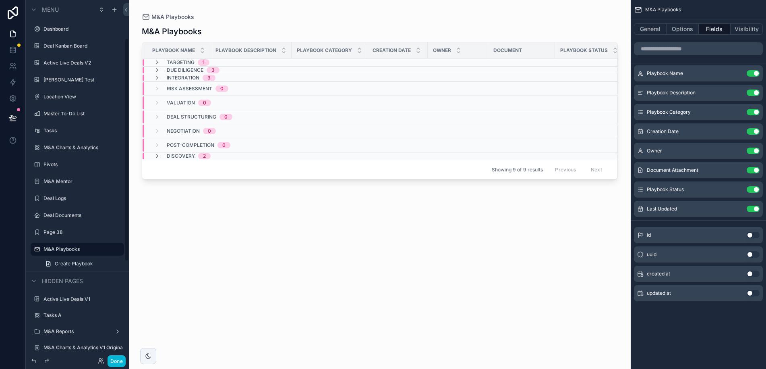
scroll to position [61, 0]
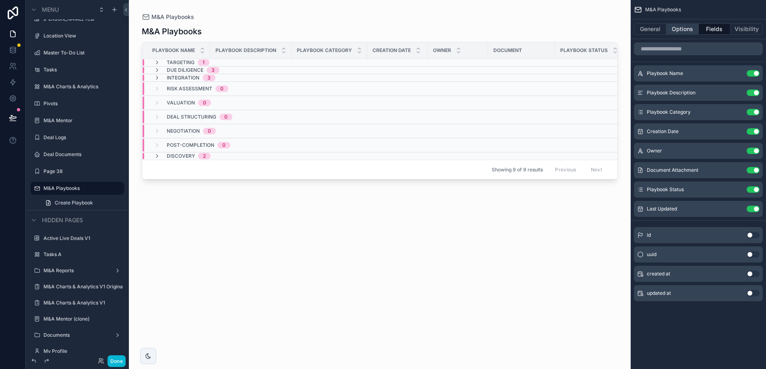
click at [680, 29] on button "Options" at bounding box center [683, 28] width 32 height 11
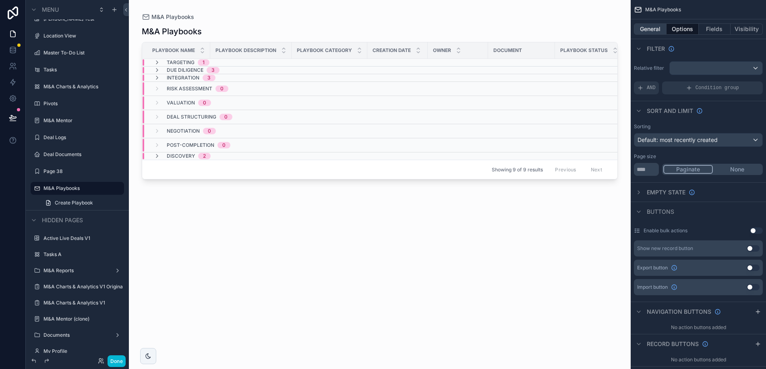
click at [661, 29] on button "General" at bounding box center [650, 28] width 33 height 11
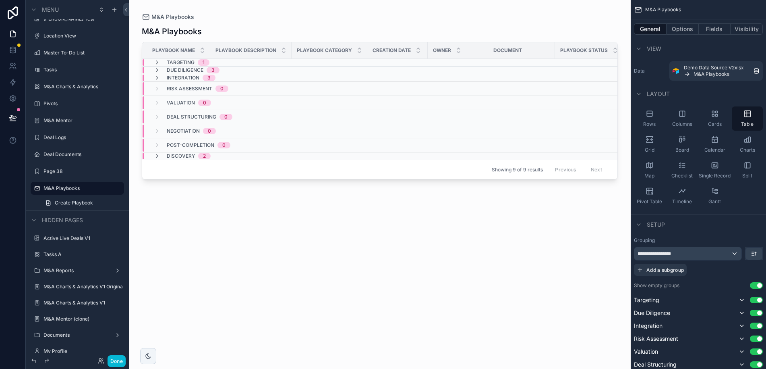
click at [756, 285] on button "Use setting" at bounding box center [756, 285] width 13 height 6
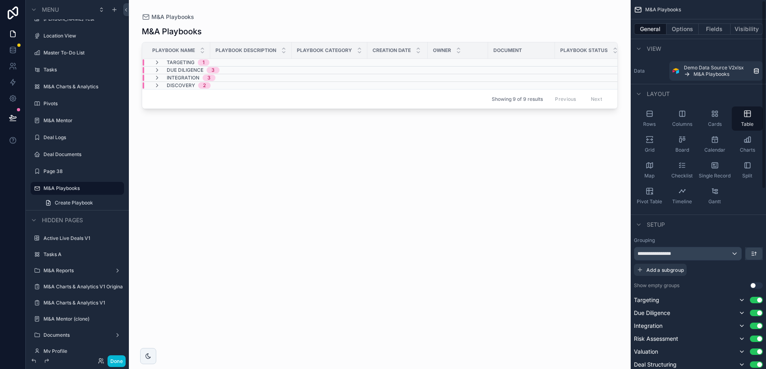
scroll to position [2, 0]
click at [685, 29] on button "Options" at bounding box center [683, 28] width 32 height 11
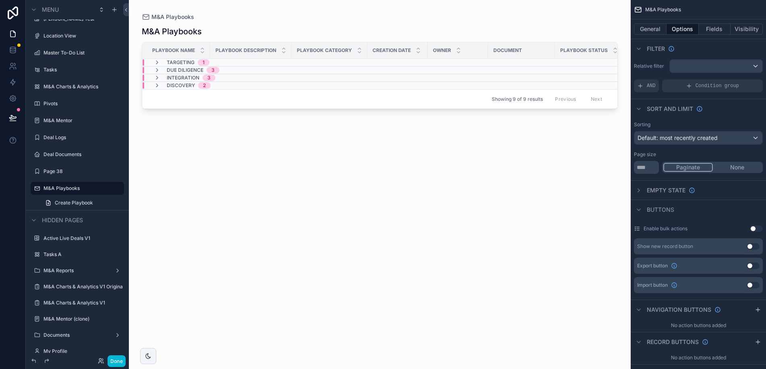
scroll to position [0, 0]
click at [717, 140] on span "Default: most recently created" at bounding box center [678, 139] width 80 height 7
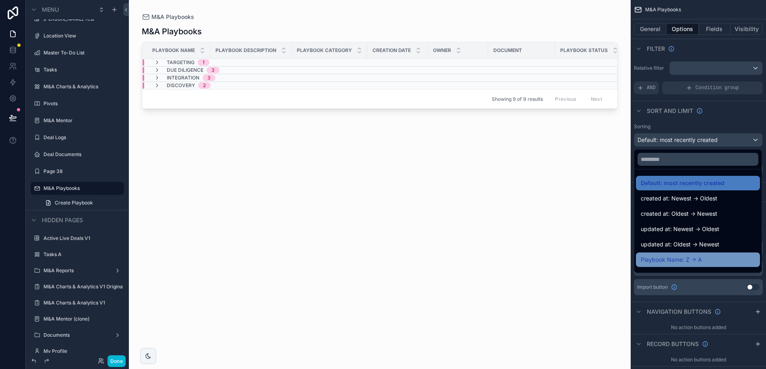
click at [673, 259] on span "Playbook Name: Z -> A" at bounding box center [671, 260] width 61 height 10
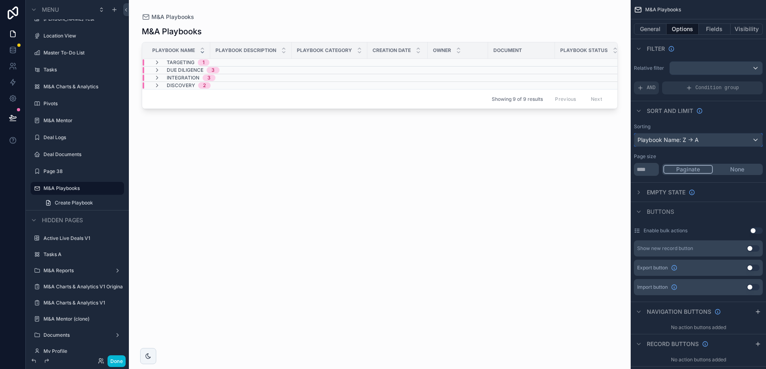
click at [689, 142] on div "Playbook Name: Z -> A" at bounding box center [699, 139] width 128 height 13
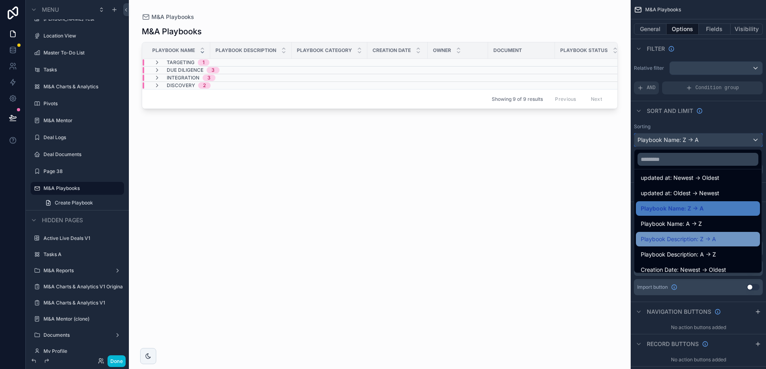
scroll to position [56, 0]
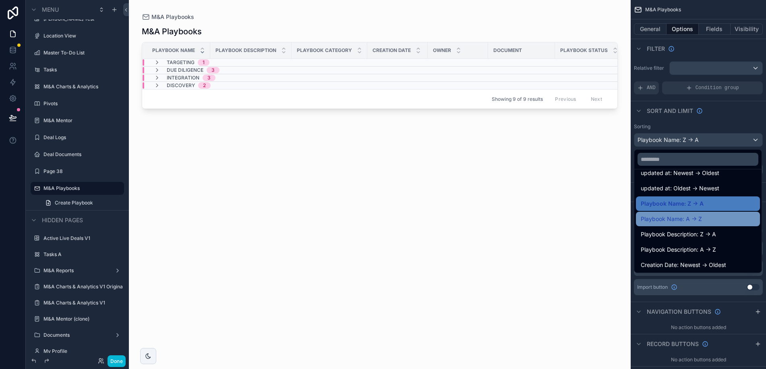
click at [684, 220] on span "Playbook Name: A -> Z" at bounding box center [671, 219] width 61 height 10
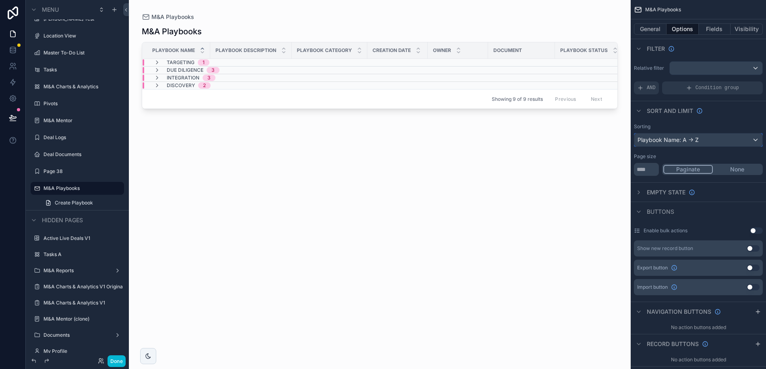
click at [690, 142] on div "Playbook Name: A -> Z" at bounding box center [699, 139] width 128 height 13
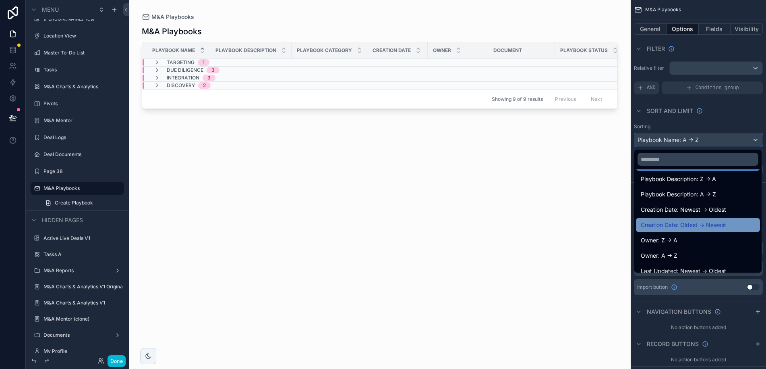
scroll to position [134, 0]
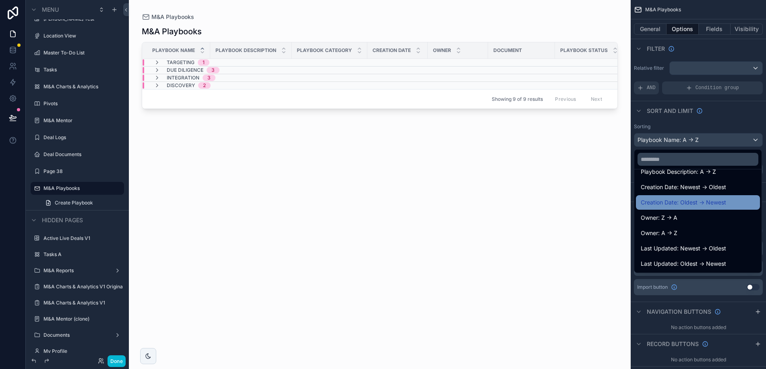
click at [692, 198] on span "Creation Date: Oldest -> Newest" at bounding box center [683, 202] width 85 height 10
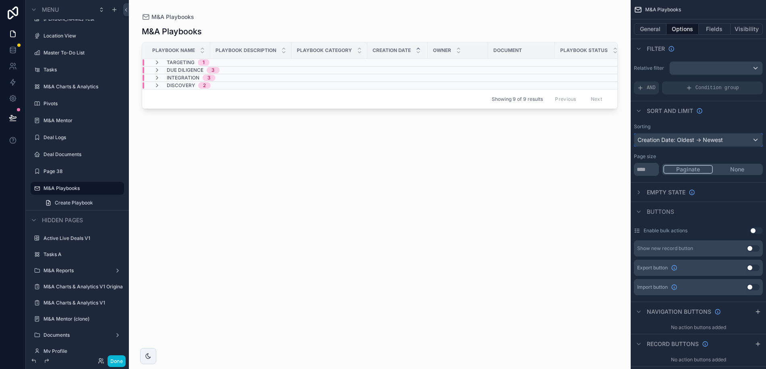
click at [678, 140] on div "Creation Date: Oldest -> Newest" at bounding box center [699, 139] width 128 height 13
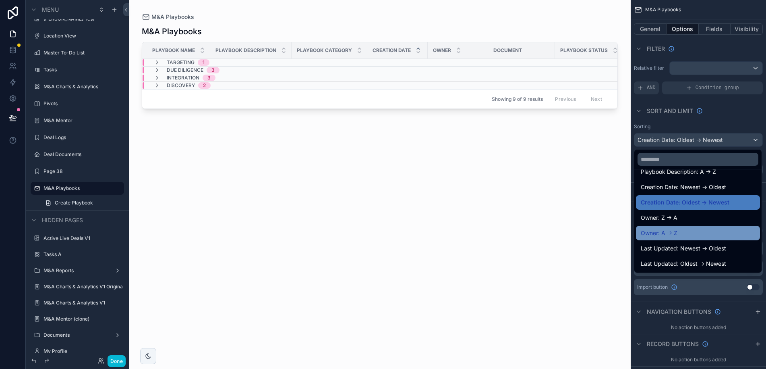
click at [660, 235] on span "Owner: A -> Z" at bounding box center [659, 233] width 37 height 10
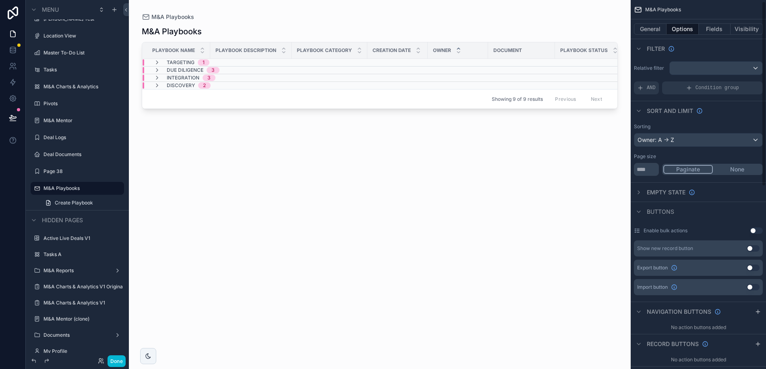
scroll to position [2, 0]
click at [674, 136] on div "Owner: A -> Z" at bounding box center [699, 137] width 128 height 13
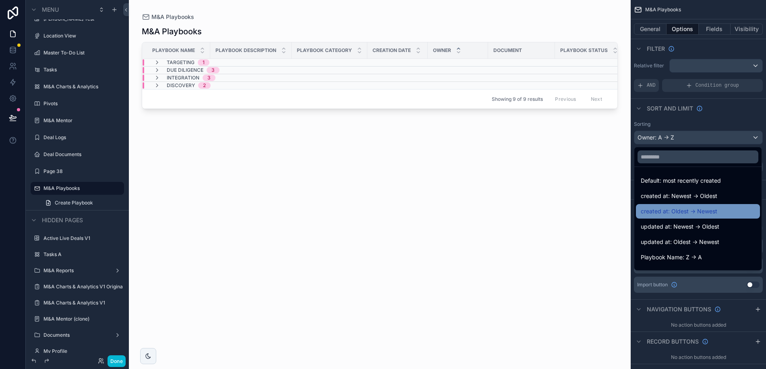
click at [669, 212] on span "created at: Oldest -> Newest" at bounding box center [679, 211] width 77 height 10
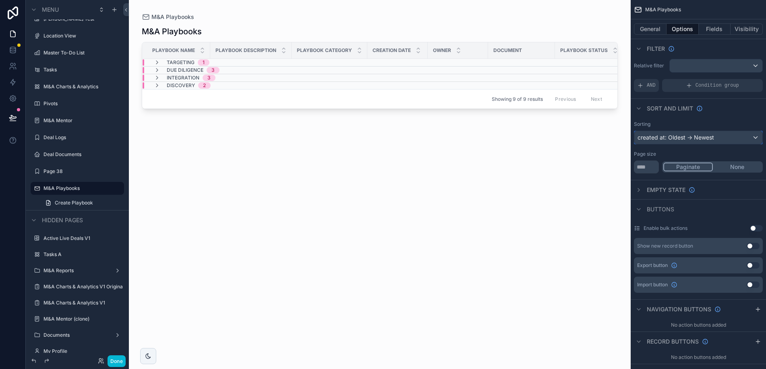
click at [673, 138] on div "created at: Oldest -> Newest" at bounding box center [699, 137] width 128 height 13
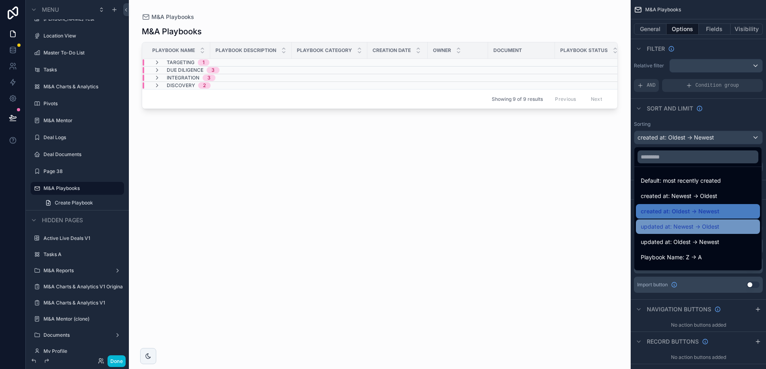
click at [688, 228] on span "updated at: Newest -> Oldest" at bounding box center [680, 227] width 79 height 10
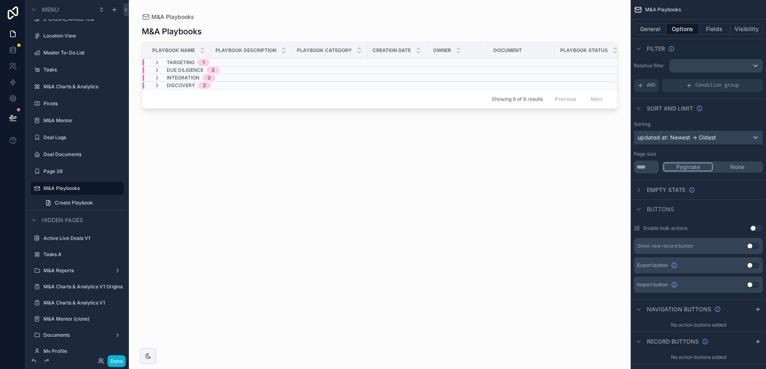
click at [693, 137] on div "updated at: Newest -> Oldest" at bounding box center [699, 137] width 128 height 13
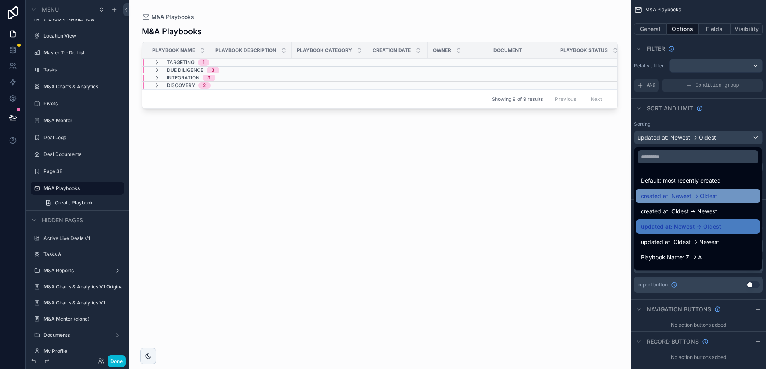
click at [693, 198] on span "created at: Newest -> Oldest" at bounding box center [679, 196] width 77 height 10
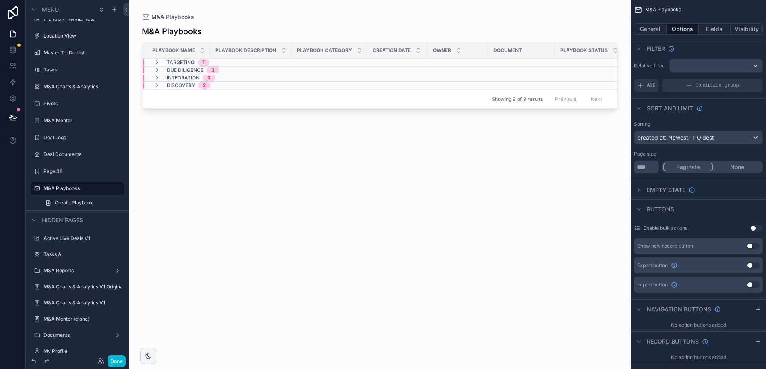
click at [593, 17] on div "scrollable content" at bounding box center [380, 179] width 502 height 359
drag, startPoint x: 112, startPoint y: 363, endPoint x: 165, endPoint y: 328, distance: 64.3
click at [112, 363] on button "Done" at bounding box center [117, 361] width 18 height 12
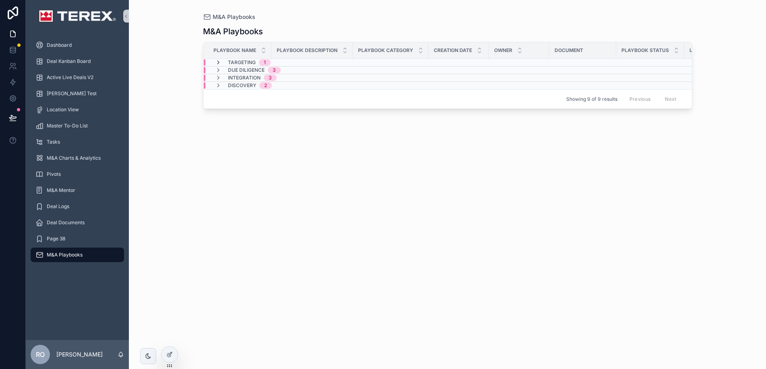
click at [218, 61] on icon "scrollable content" at bounding box center [218, 62] width 6 height 6
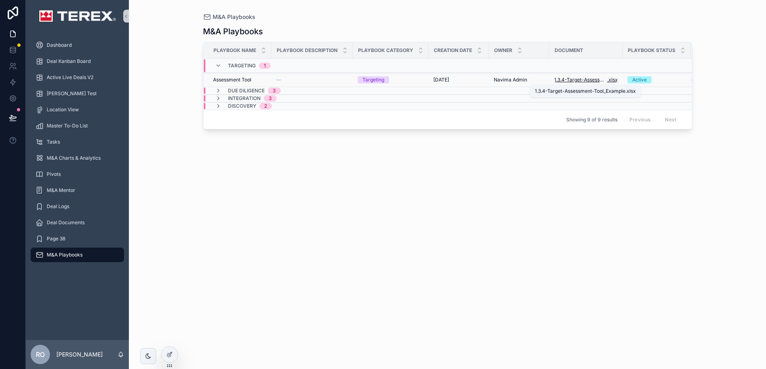
click at [579, 79] on span "1.3.4-Target-Assessment-Tool_Example" at bounding box center [581, 80] width 53 height 6
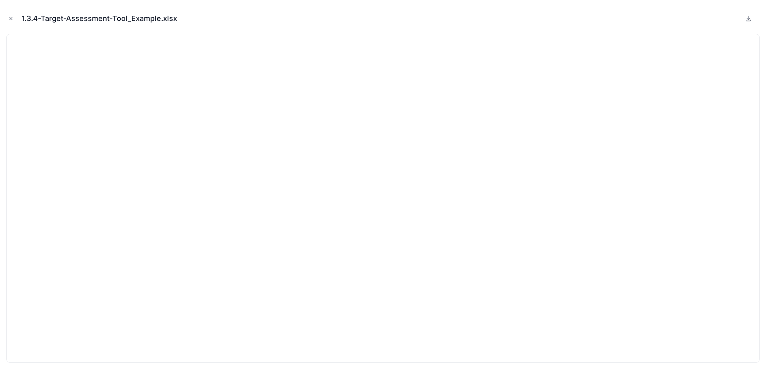
click at [16, 19] on div "1.3.4-Target-Assessment-Tool_Example.xlsx" at bounding box center [383, 18] width 754 height 24
click at [12, 20] on icon "Close modal" at bounding box center [11, 18] width 3 height 3
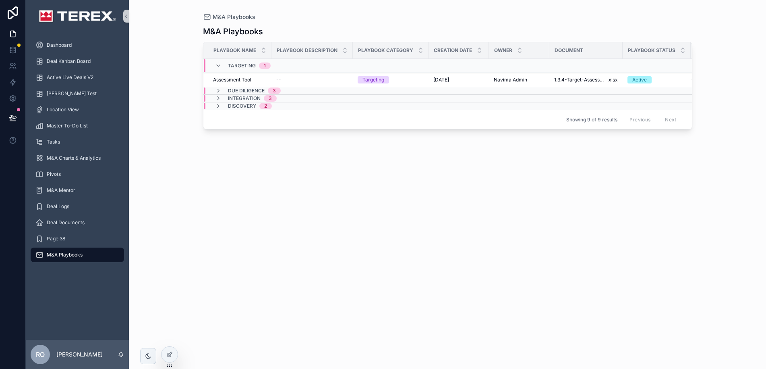
click at [230, 89] on span "Due Diligence" at bounding box center [246, 90] width 37 height 6
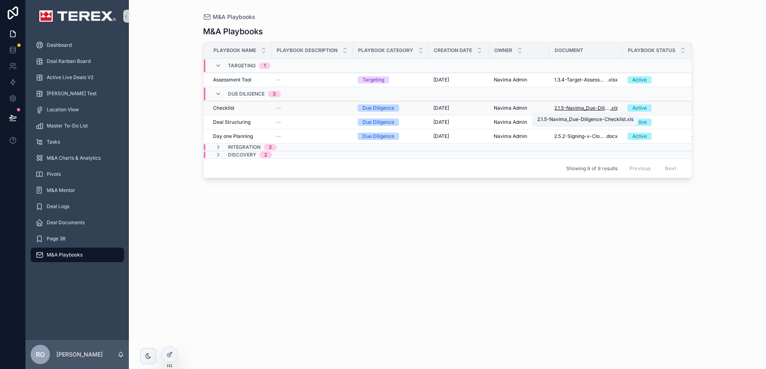
click at [607, 108] on span "2.1.5-Navima_Due-Diligence-Checklist" at bounding box center [583, 108] width 56 height 6
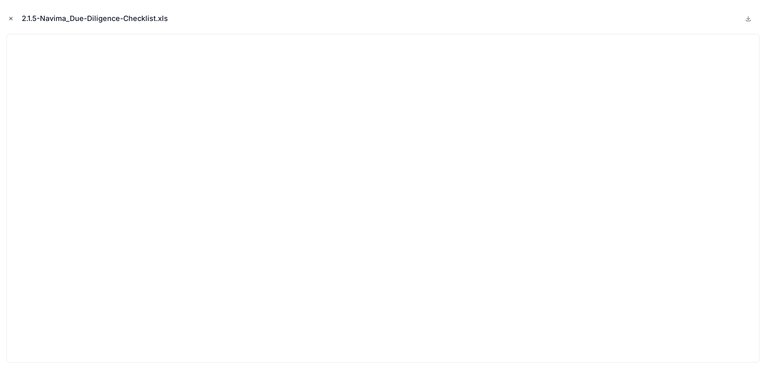
click at [10, 19] on icon "Close modal" at bounding box center [11, 19] width 6 height 6
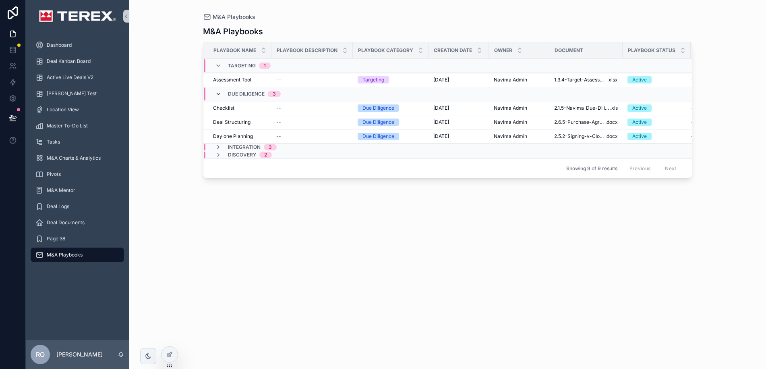
click at [219, 94] on icon "scrollable content" at bounding box center [218, 94] width 6 height 6
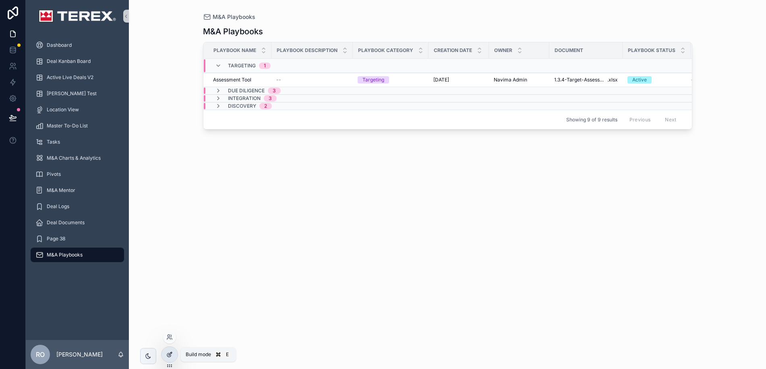
click at [173, 353] on div at bounding box center [170, 354] width 16 height 15
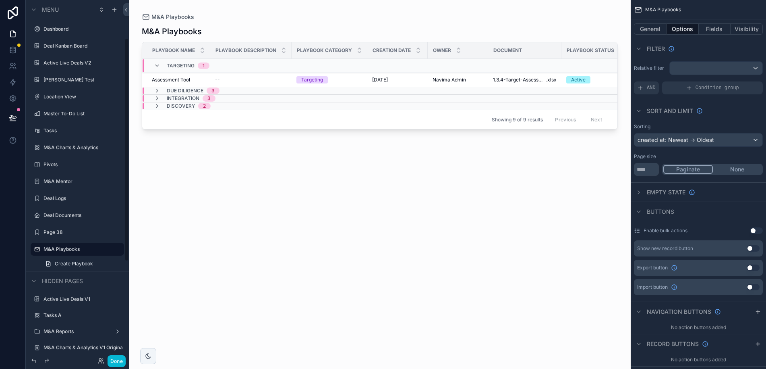
scroll to position [61, 0]
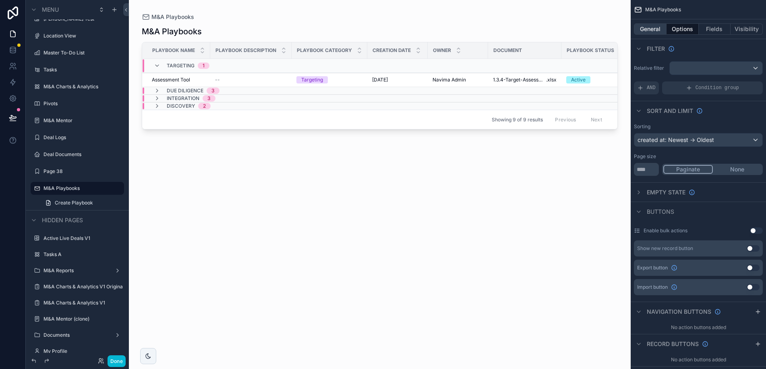
click at [646, 26] on button "General" at bounding box center [650, 28] width 33 height 11
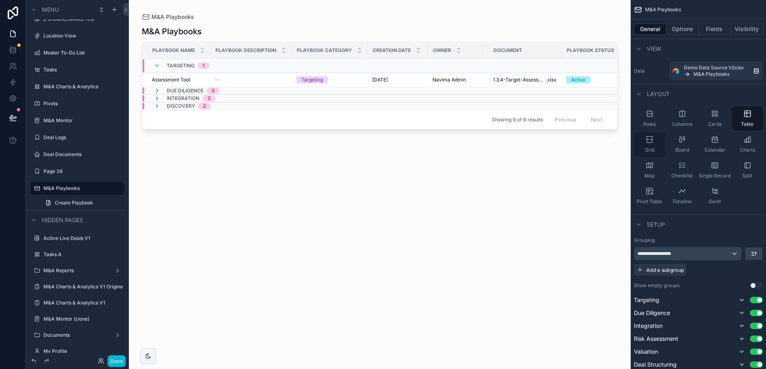
click at [649, 143] on icon "scrollable content" at bounding box center [650, 139] width 8 height 8
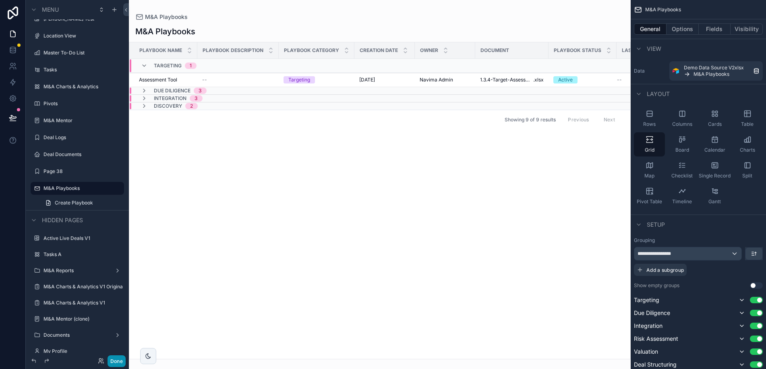
click at [122, 358] on button "Done" at bounding box center [117, 361] width 18 height 12
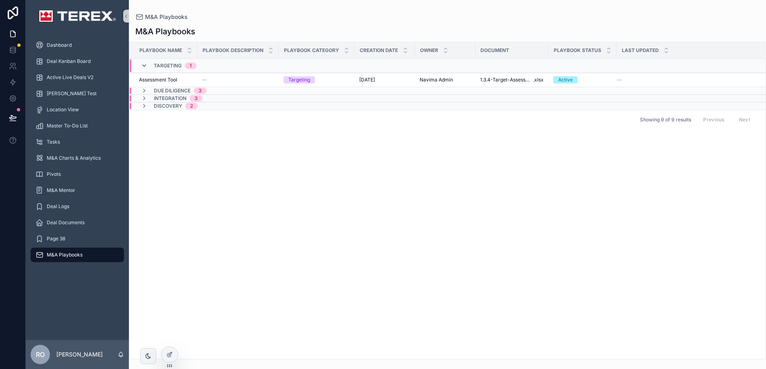
click at [146, 65] on icon "scrollable content" at bounding box center [144, 65] width 6 height 6
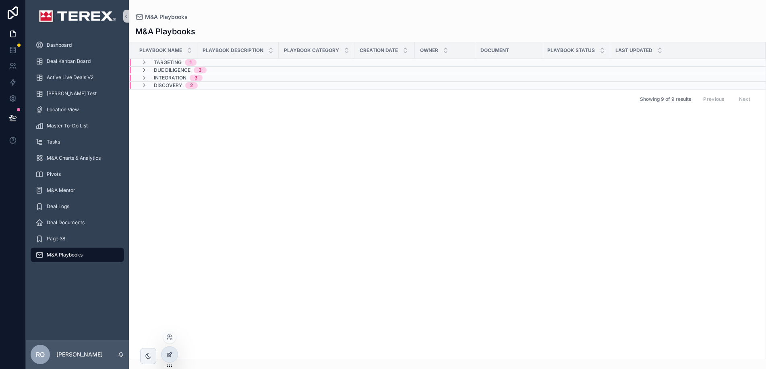
click at [171, 355] on icon at bounding box center [169, 354] width 6 height 6
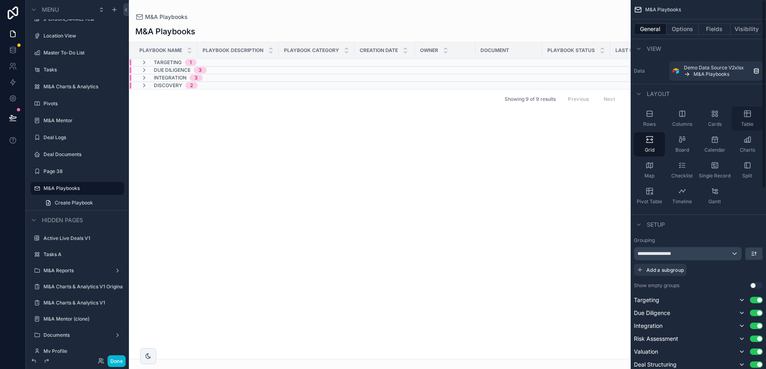
click at [752, 115] on div "Table" at bounding box center [747, 118] width 31 height 24
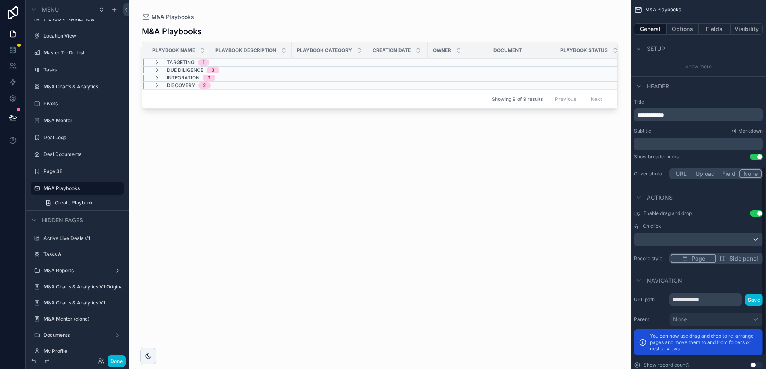
scroll to position [327, 0]
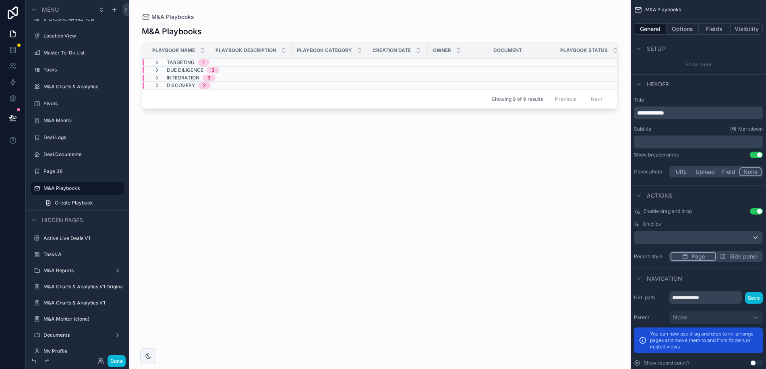
click at [272, 127] on div "scrollable content" at bounding box center [380, 179] width 502 height 359
click at [159, 77] on icon "scrollable content" at bounding box center [157, 78] width 6 height 6
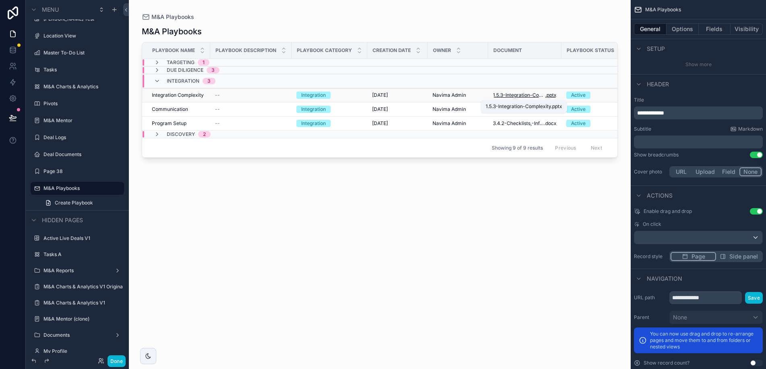
click at [546, 95] on span ".pptx" at bounding box center [551, 95] width 11 height 6
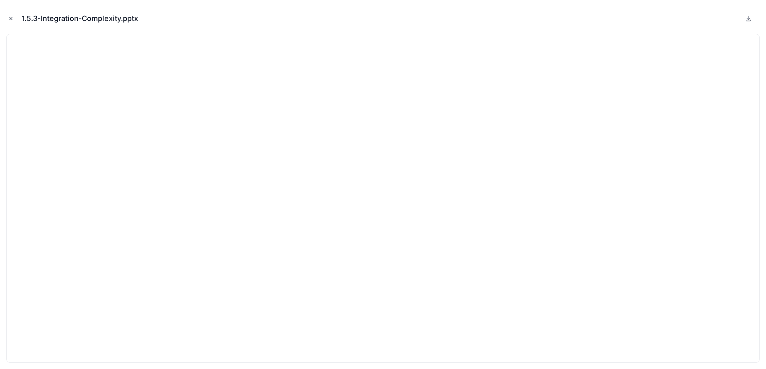
click at [10, 19] on icon "Close modal" at bounding box center [11, 19] width 6 height 6
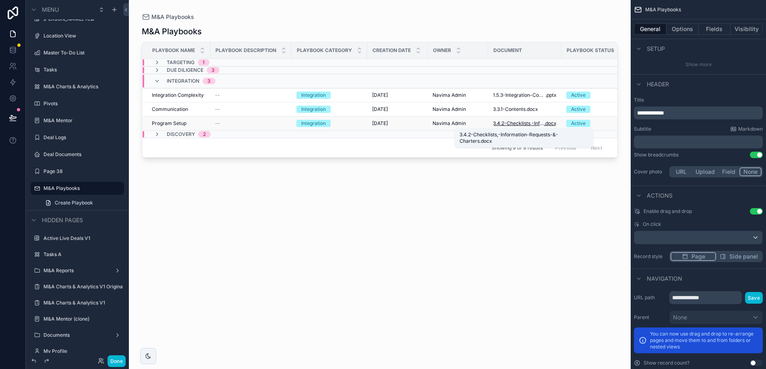
click at [507, 122] on span "3.4.2-Checklists,-Information-Requests-&-Charters" at bounding box center [518, 123] width 51 height 6
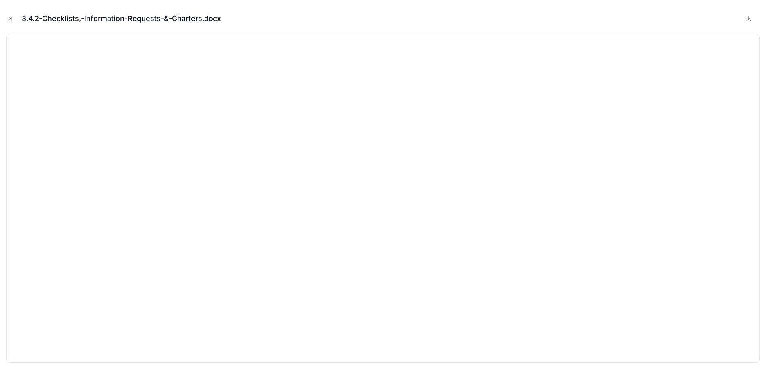
click at [10, 17] on icon "Close modal" at bounding box center [11, 18] width 3 height 3
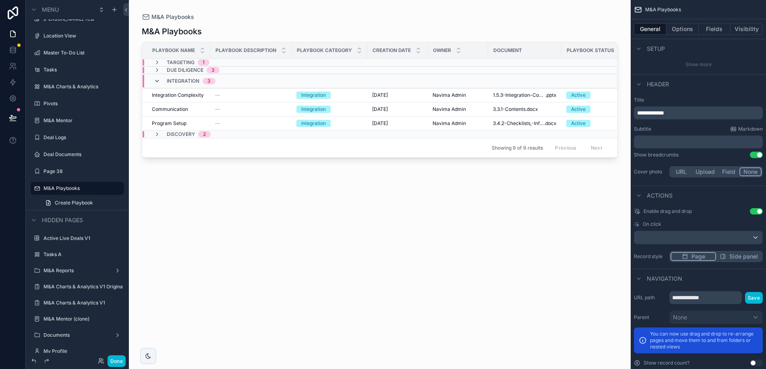
click at [155, 81] on icon "scrollable content" at bounding box center [157, 81] width 6 height 6
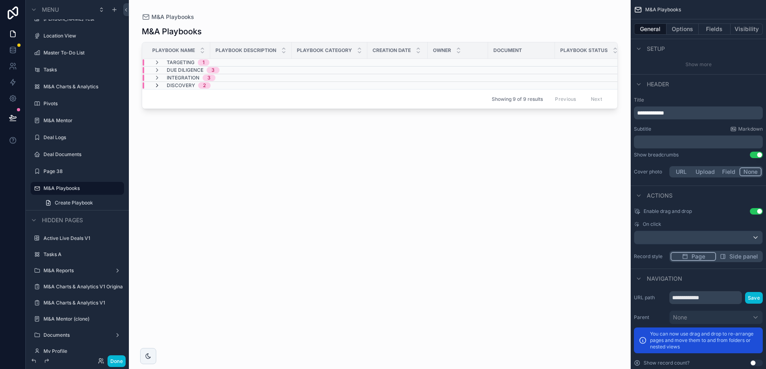
click at [158, 86] on icon "scrollable content" at bounding box center [157, 85] width 6 height 6
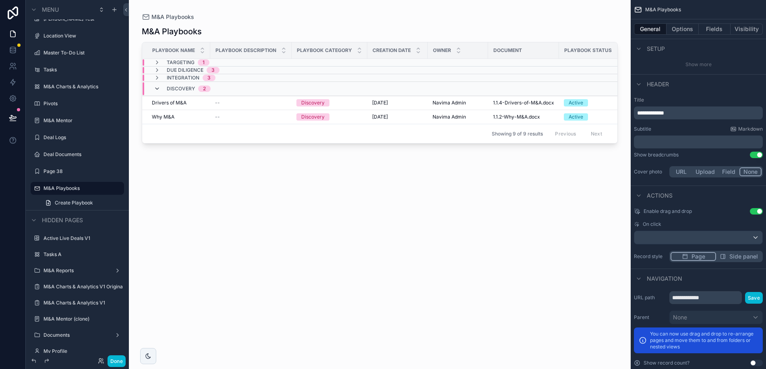
click at [157, 87] on icon "scrollable content" at bounding box center [157, 88] width 6 height 6
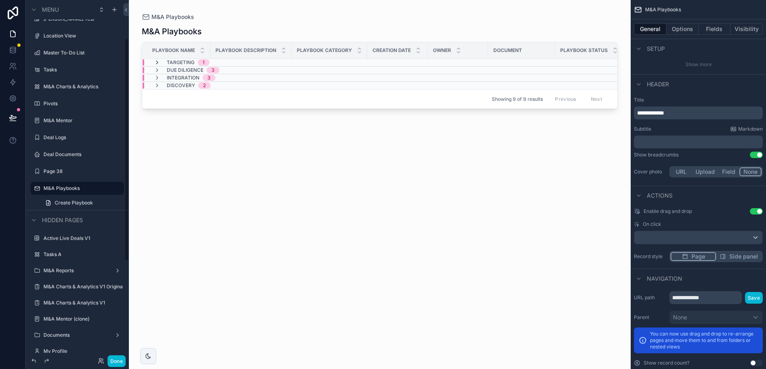
click at [154, 62] on icon "scrollable content" at bounding box center [157, 62] width 6 height 6
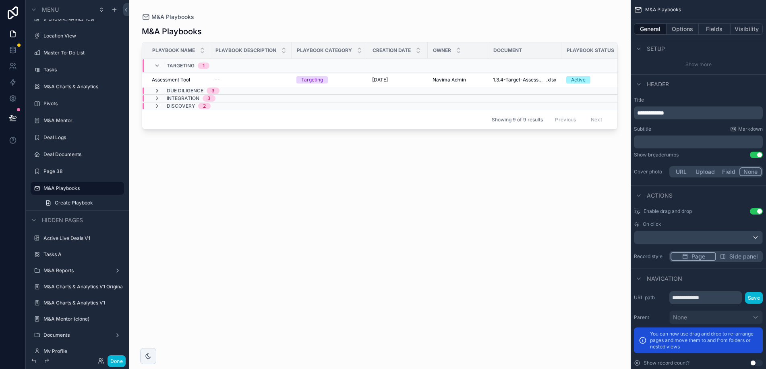
click at [159, 90] on icon "scrollable content" at bounding box center [157, 90] width 6 height 6
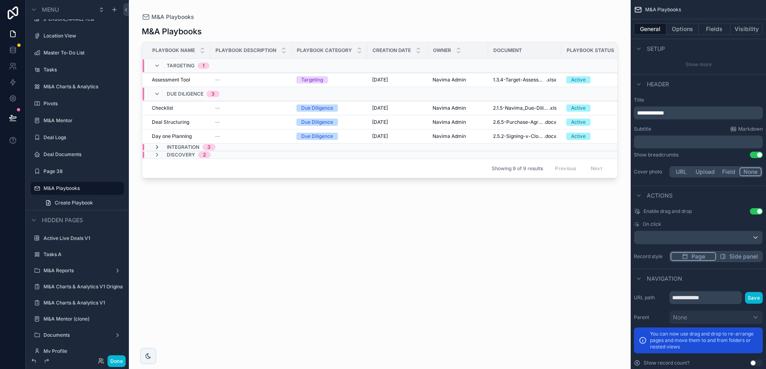
click at [156, 145] on icon "scrollable content" at bounding box center [157, 147] width 6 height 6
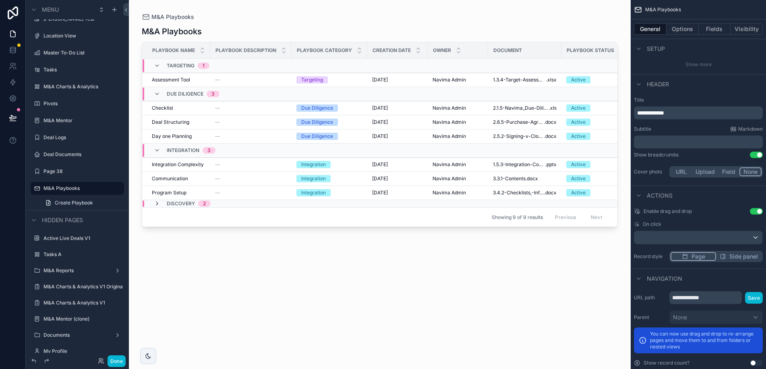
click at [159, 204] on icon "scrollable content" at bounding box center [157, 203] width 6 height 6
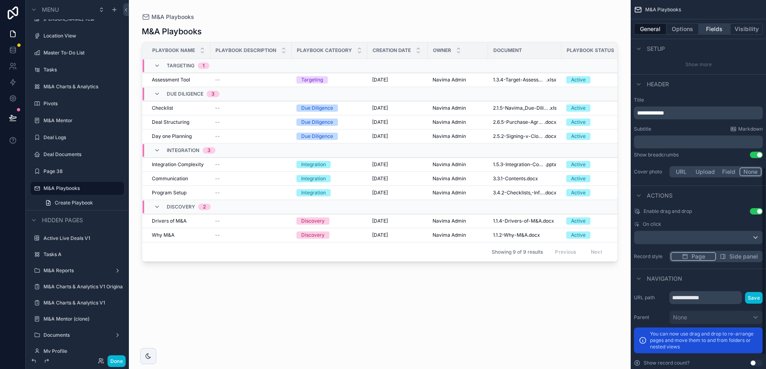
click at [722, 28] on button "Fields" at bounding box center [715, 28] width 32 height 11
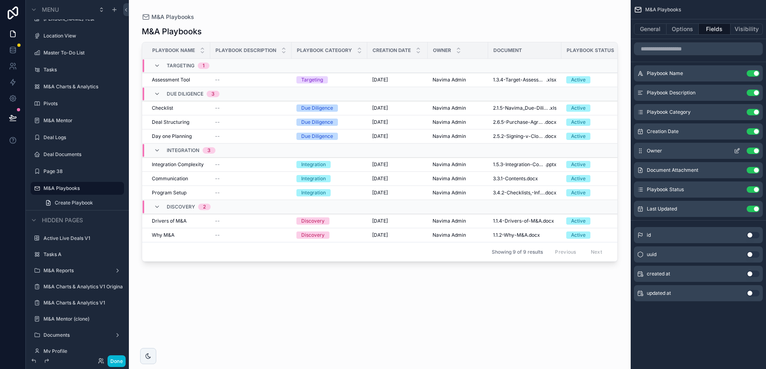
click at [751, 150] on button "Use setting" at bounding box center [753, 150] width 13 height 6
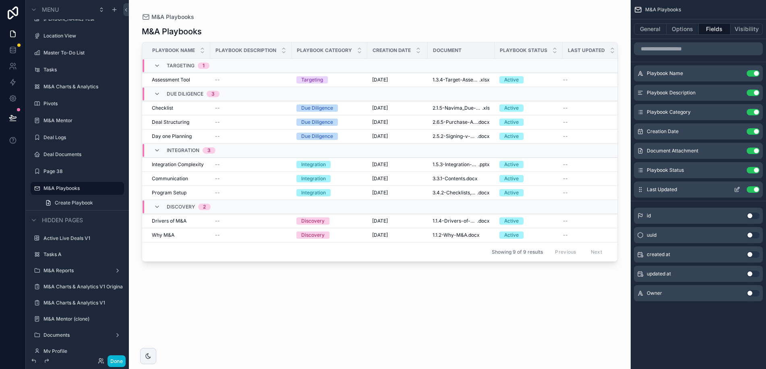
click at [751, 188] on button "Use setting" at bounding box center [753, 189] width 13 height 6
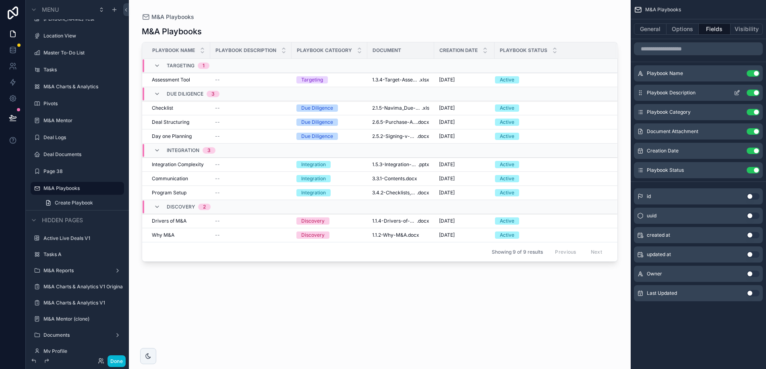
click at [753, 91] on button "Use setting" at bounding box center [753, 92] width 13 height 6
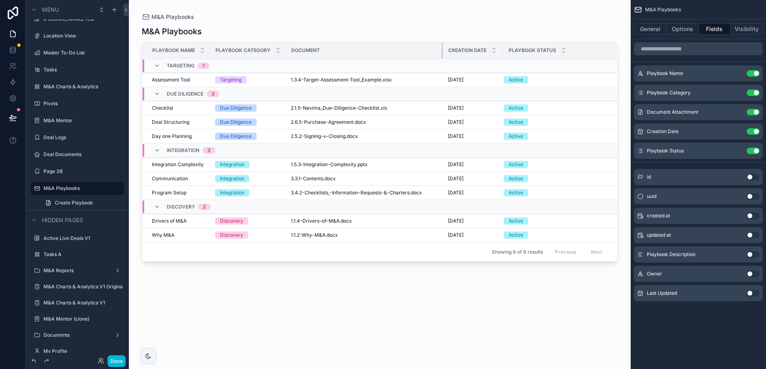
drag, startPoint x: 358, startPoint y: 48, endPoint x: 448, endPoint y: 51, distance: 89.9
click at [448, 51] on tr "Playbook Name Playbook Category Document Creation Date Playbook Status" at bounding box center [380, 50] width 476 height 17
click at [409, 313] on div "M&A Playbooks Playbook Name Playbook Category Document Creation Date Playbook S…" at bounding box center [380, 190] width 476 height 338
click at [223, 50] on span "Playbook Category" at bounding box center [243, 50] width 55 height 6
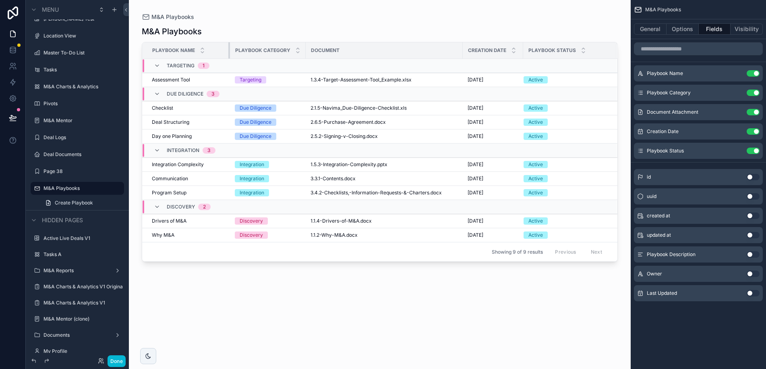
drag, startPoint x: 208, startPoint y: 49, endPoint x: 235, endPoint y: 49, distance: 27.0
click at [235, 49] on tr "Playbook Name Playbook Category Document Creation Date Playbook Status" at bounding box center [380, 50] width 476 height 17
click at [117, 362] on button "Done" at bounding box center [117, 361] width 18 height 12
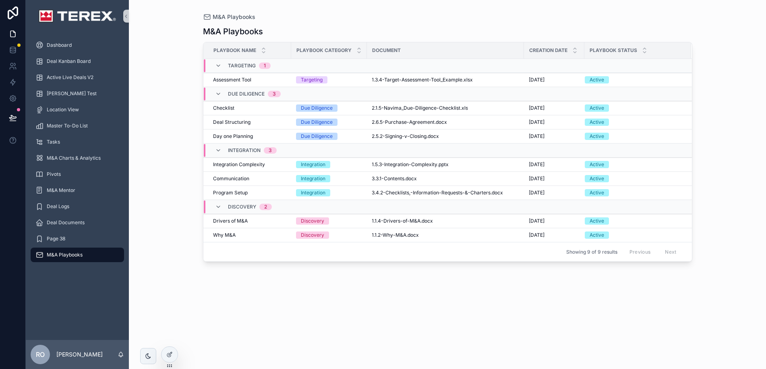
click at [39, 254] on icon "scrollable content" at bounding box center [39, 255] width 8 height 8
click at [174, 358] on div at bounding box center [170, 354] width 16 height 15
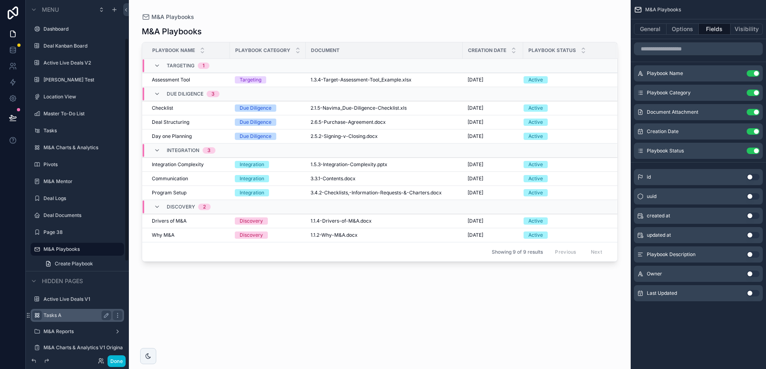
scroll to position [61, 0]
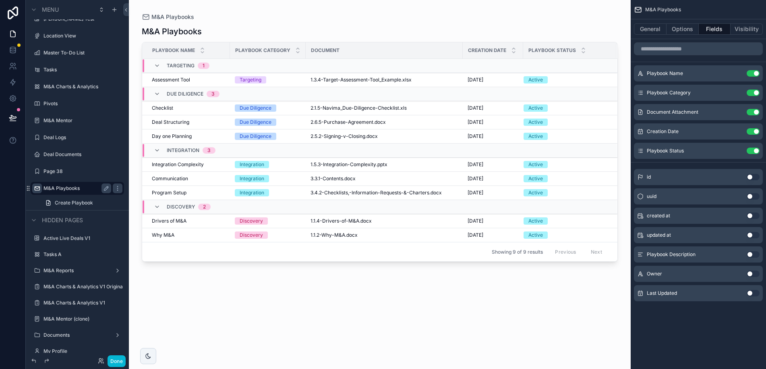
click at [37, 188] on icon "scrollable content" at bounding box center [37, 188] width 6 height 6
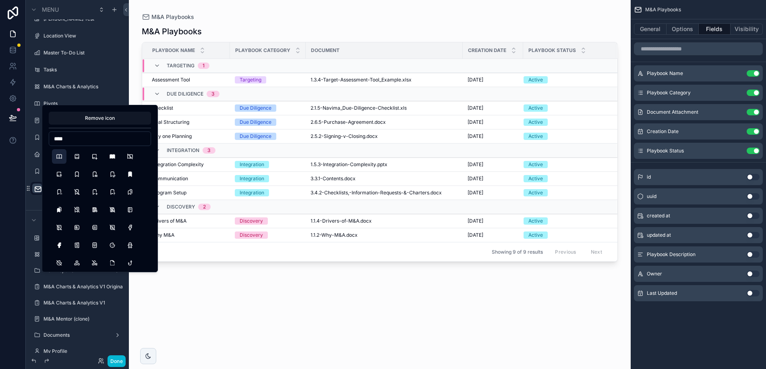
type input "****"
click at [59, 157] on button "Book" at bounding box center [59, 156] width 15 height 15
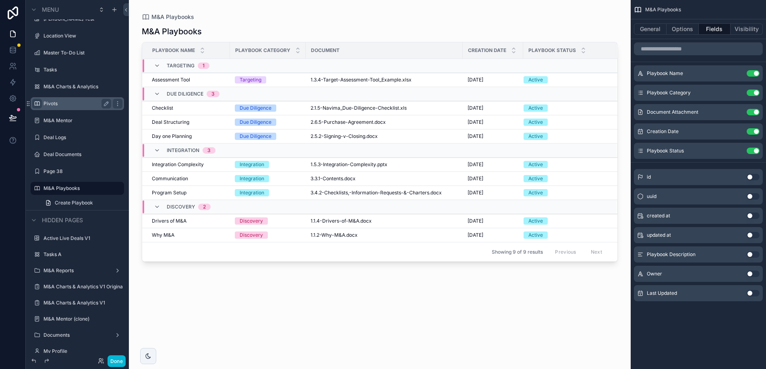
click at [37, 103] on icon "scrollable content" at bounding box center [37, 103] width 6 height 6
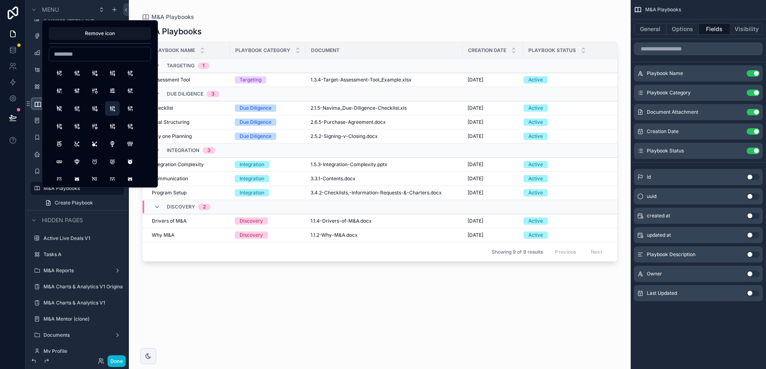
scroll to position [123, 0]
type input "****"
click at [131, 71] on button "BrandAirtable" at bounding box center [130, 72] width 15 height 15
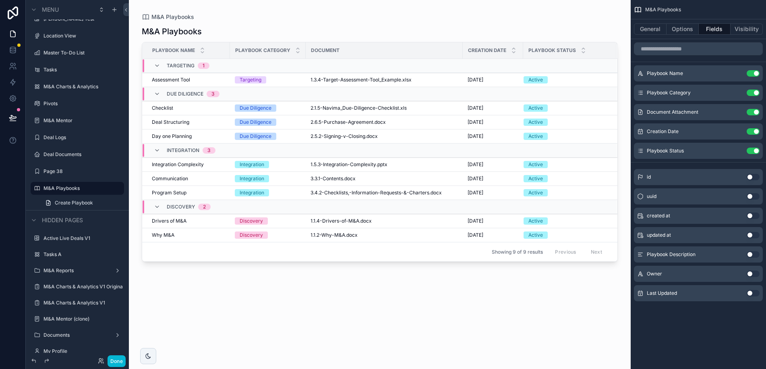
click at [235, 303] on div "scrollable content" at bounding box center [380, 179] width 502 height 359
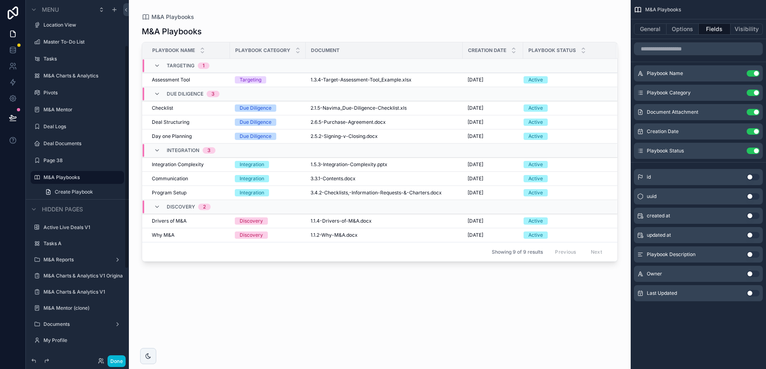
scroll to position [73, 0]
click at [118, 161] on icon "scrollable content" at bounding box center [117, 159] width 6 height 6
click at [145, 165] on span "Remove" at bounding box center [153, 165] width 21 height 8
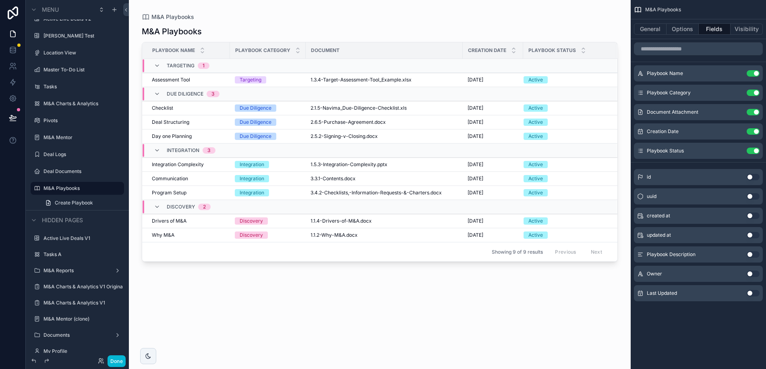
click at [201, 297] on div "scrollable content" at bounding box center [380, 179] width 502 height 359
click at [112, 361] on button "Done" at bounding box center [117, 361] width 18 height 12
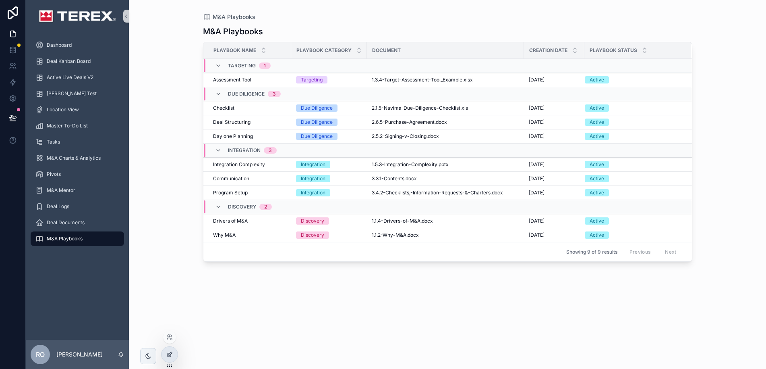
click at [166, 353] on icon at bounding box center [169, 354] width 6 height 6
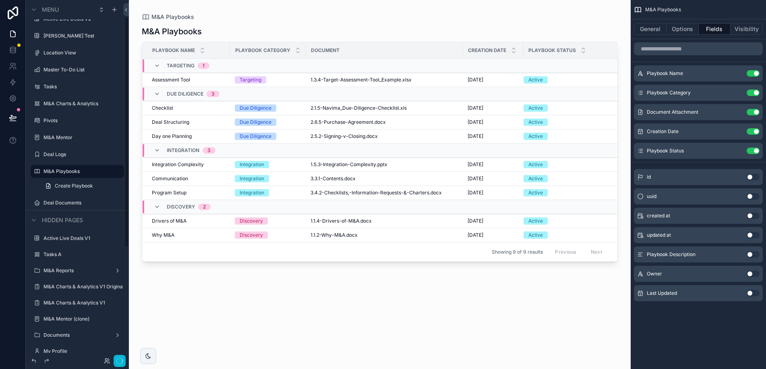
scroll to position [27, 0]
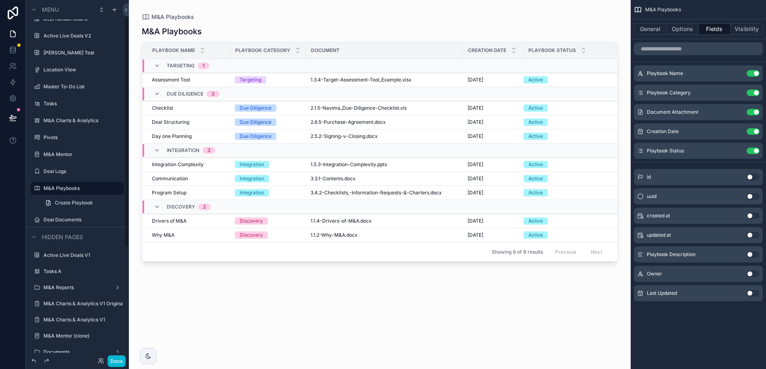
click at [54, 218] on label "Deal Documents" at bounding box center [83, 219] width 79 height 6
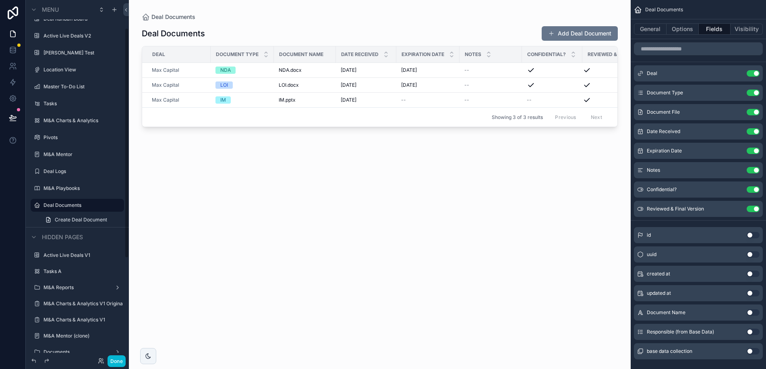
scroll to position [44, 0]
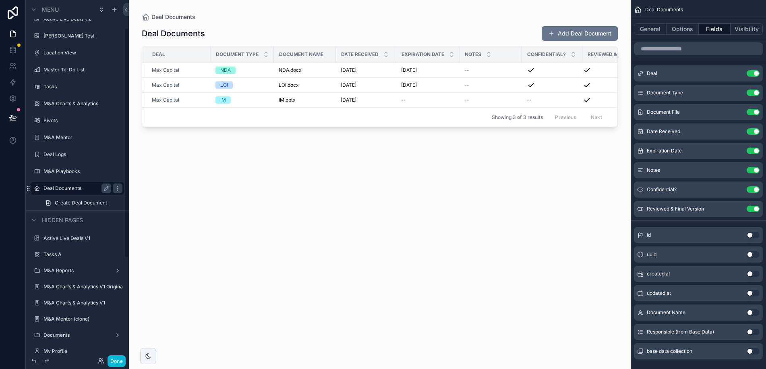
drag, startPoint x: 64, startPoint y: 188, endPoint x: 75, endPoint y: 279, distance: 91.3
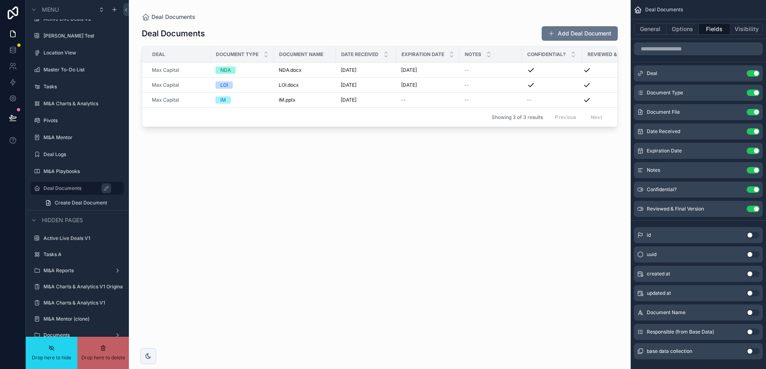
scroll to position [200, 0]
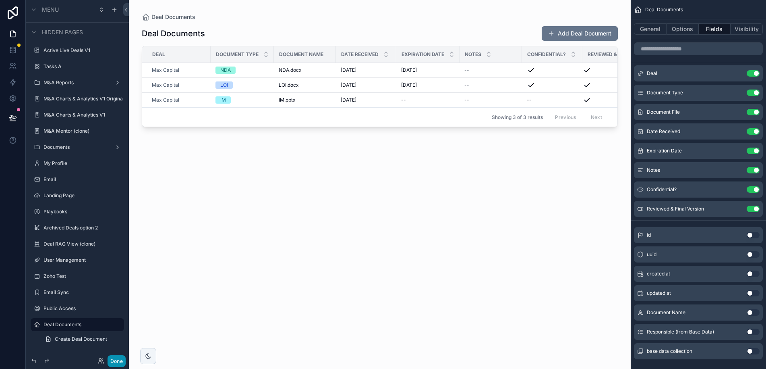
click at [118, 366] on button "Done" at bounding box center [117, 361] width 18 height 12
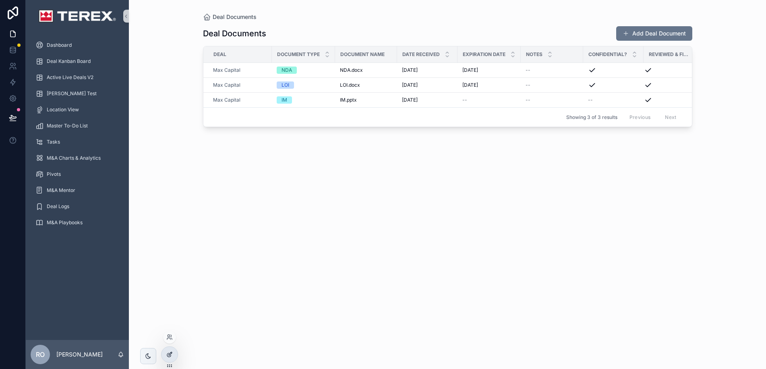
click at [168, 354] on icon at bounding box center [169, 354] width 6 height 6
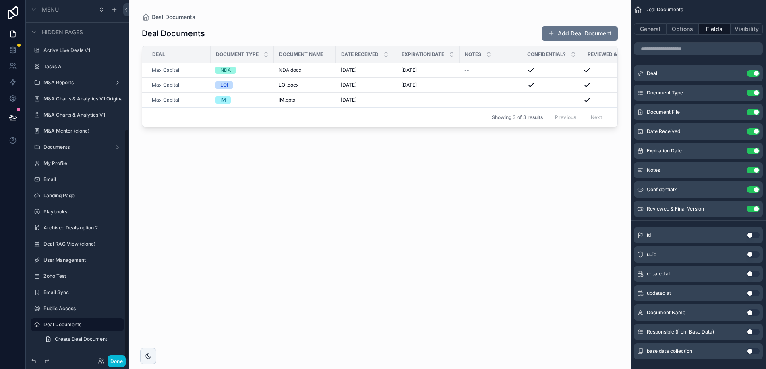
click at [293, 223] on div "scrollable content" at bounding box center [380, 179] width 502 height 359
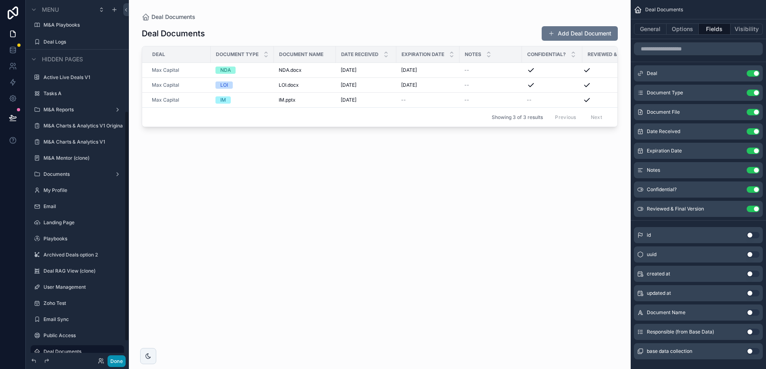
scroll to position [172, 0]
click at [120, 365] on button "Done" at bounding box center [117, 361] width 18 height 12
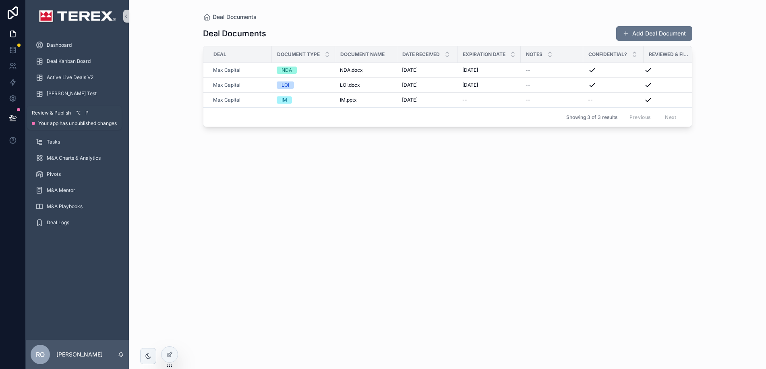
click at [15, 116] on icon at bounding box center [13, 118] width 8 height 8
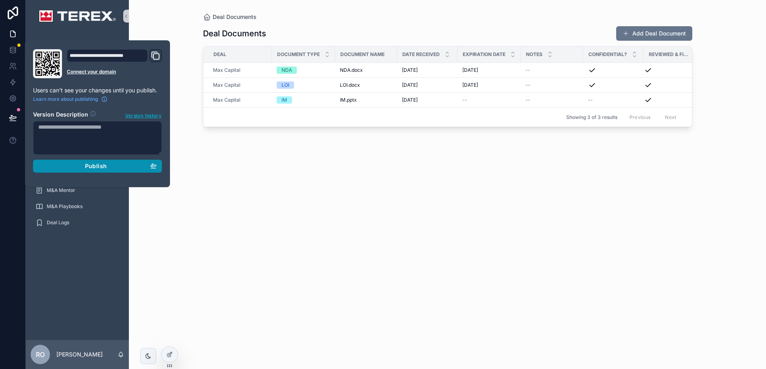
click at [116, 168] on div "Publish" at bounding box center [97, 165] width 118 height 7
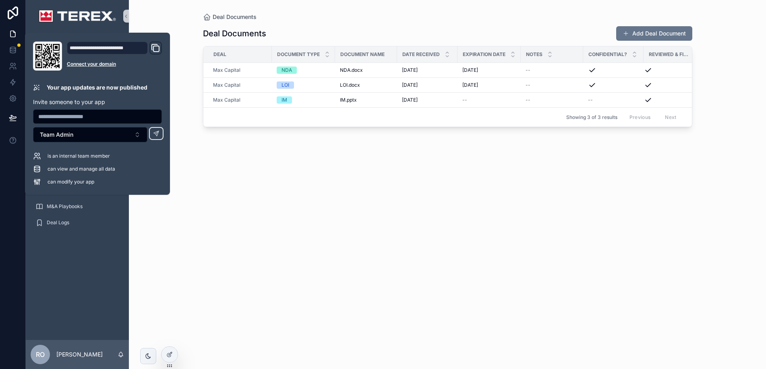
click at [224, 174] on div "Deal Documents Add Deal Document Deal Document Type Document Name Date Received…" at bounding box center [448, 190] width 490 height 338
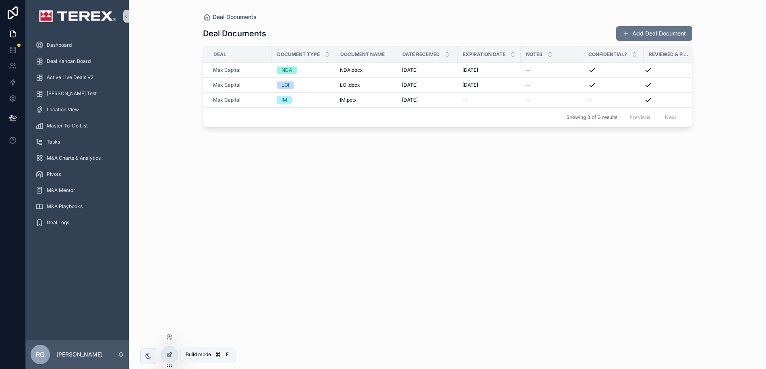
click at [171, 356] on icon at bounding box center [169, 354] width 6 height 6
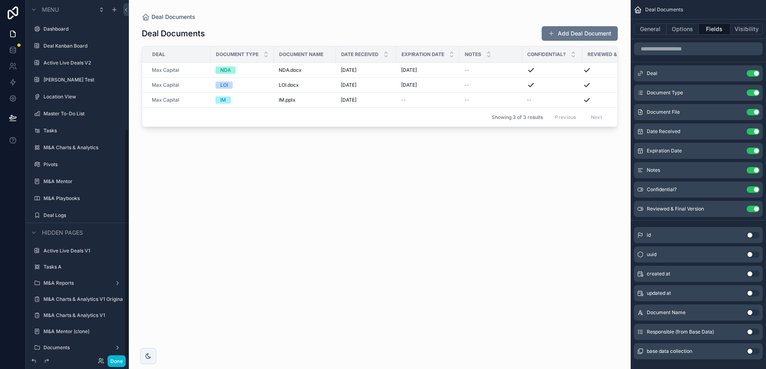
scroll to position [200, 0]
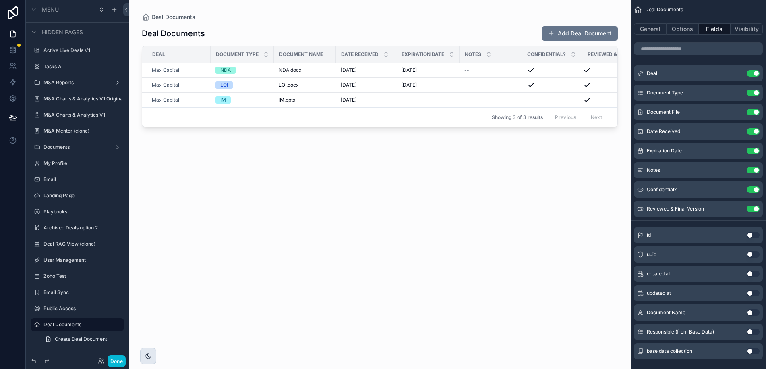
click at [148, 355] on icon "scrollable content" at bounding box center [148, 356] width 6 height 6
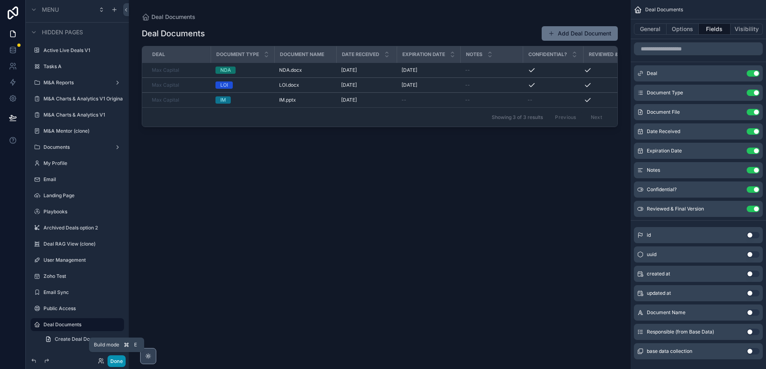
click at [123, 360] on button "Done" at bounding box center [117, 361] width 18 height 12
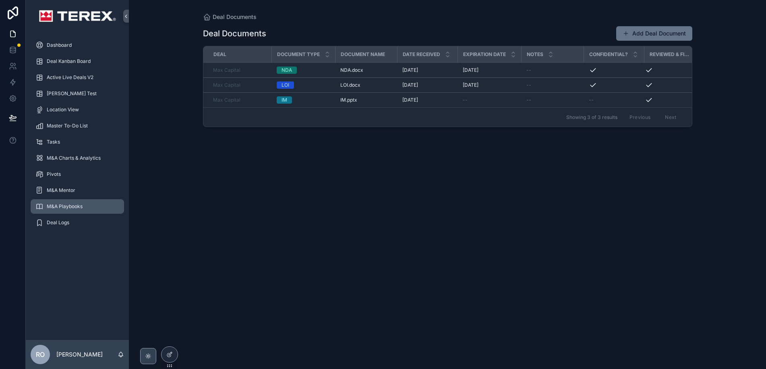
click at [69, 205] on span "M&A Playbooks" at bounding box center [65, 206] width 36 height 6
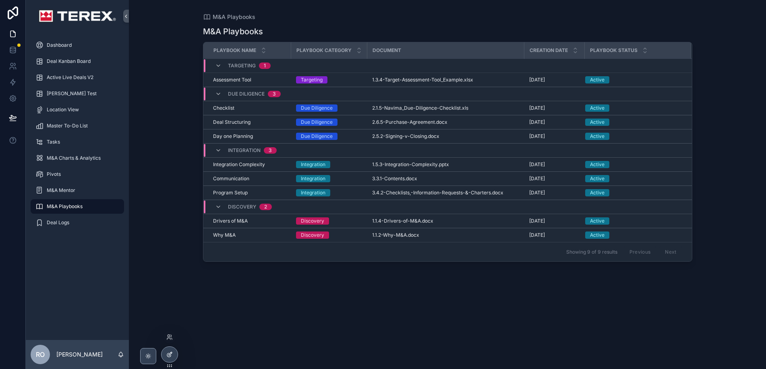
click at [175, 356] on div at bounding box center [170, 354] width 16 height 15
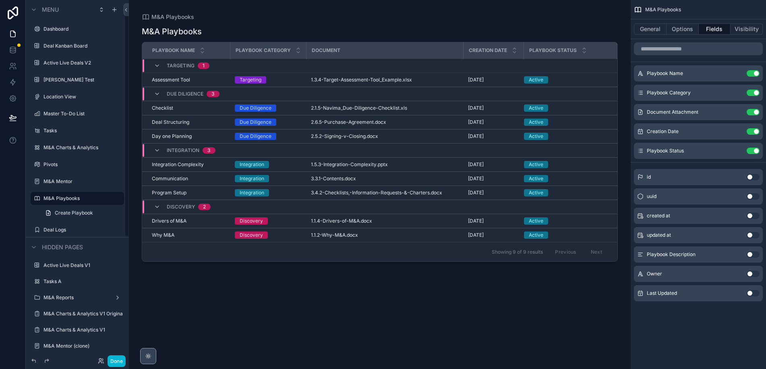
scroll to position [10, 0]
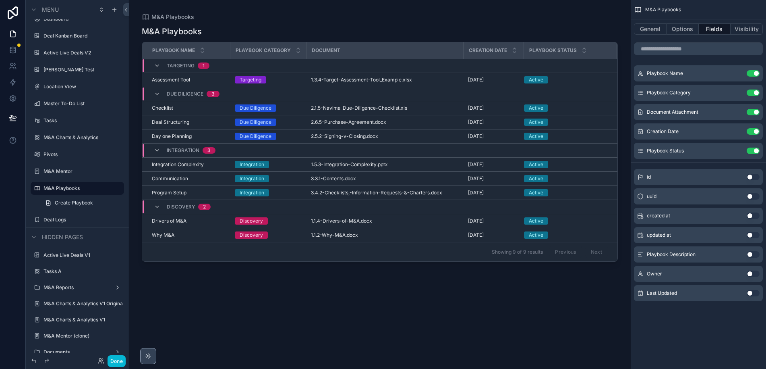
click at [150, 355] on icon "scrollable content" at bounding box center [148, 356] width 6 height 6
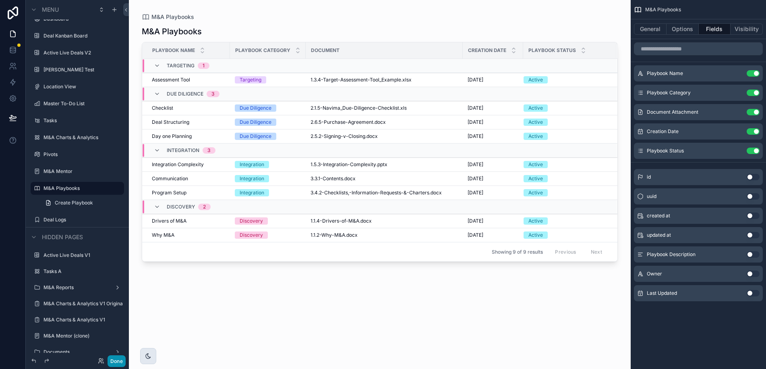
click at [115, 360] on button "Done" at bounding box center [117, 361] width 18 height 12
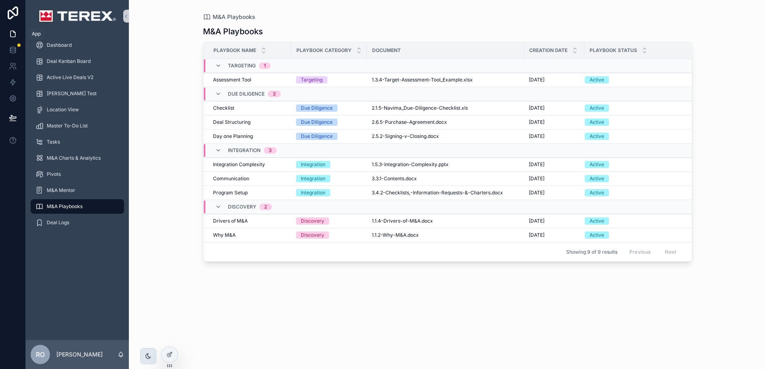
click at [10, 31] on icon at bounding box center [12, 34] width 5 height 6
click at [63, 44] on span "Dashboard" at bounding box center [59, 45] width 25 height 6
